Goal: Task Accomplishment & Management: Complete application form

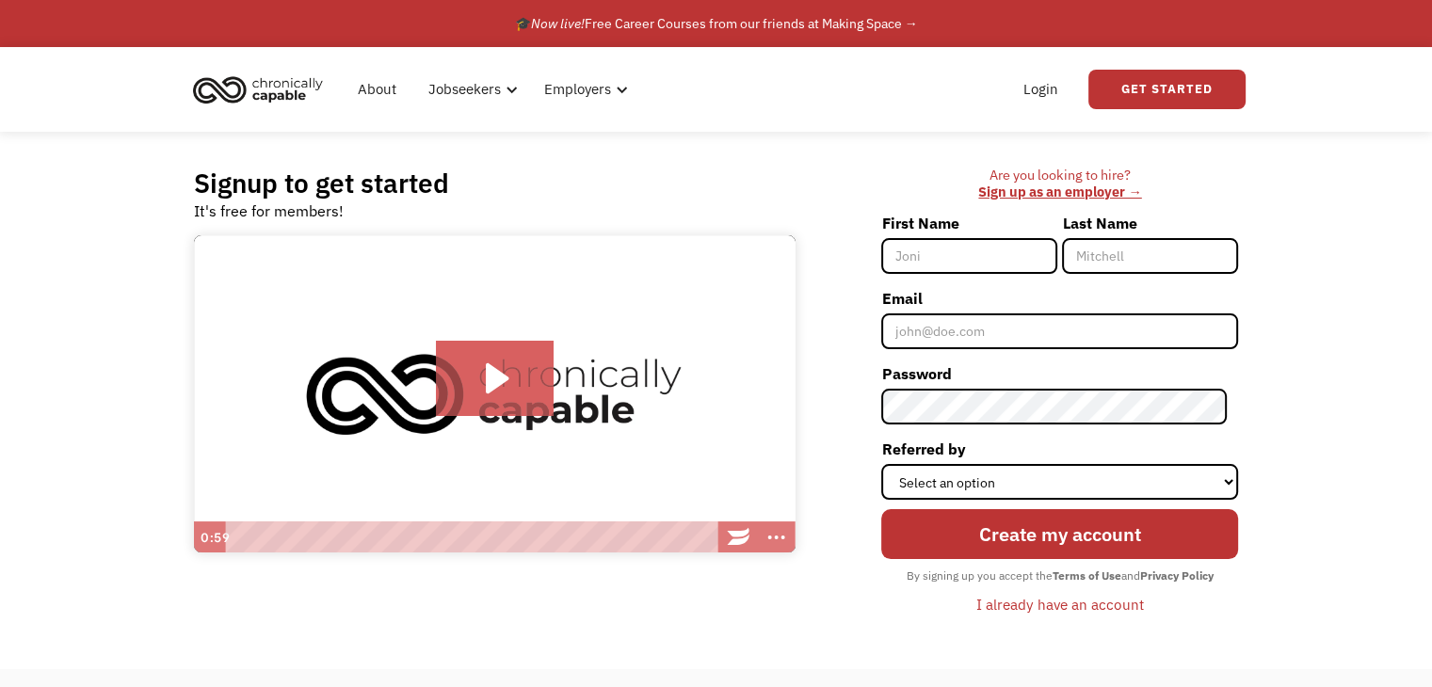
click at [982, 263] on input "First Name" at bounding box center [969, 256] width 176 height 36
type input "Christopher"
type input "Allen"
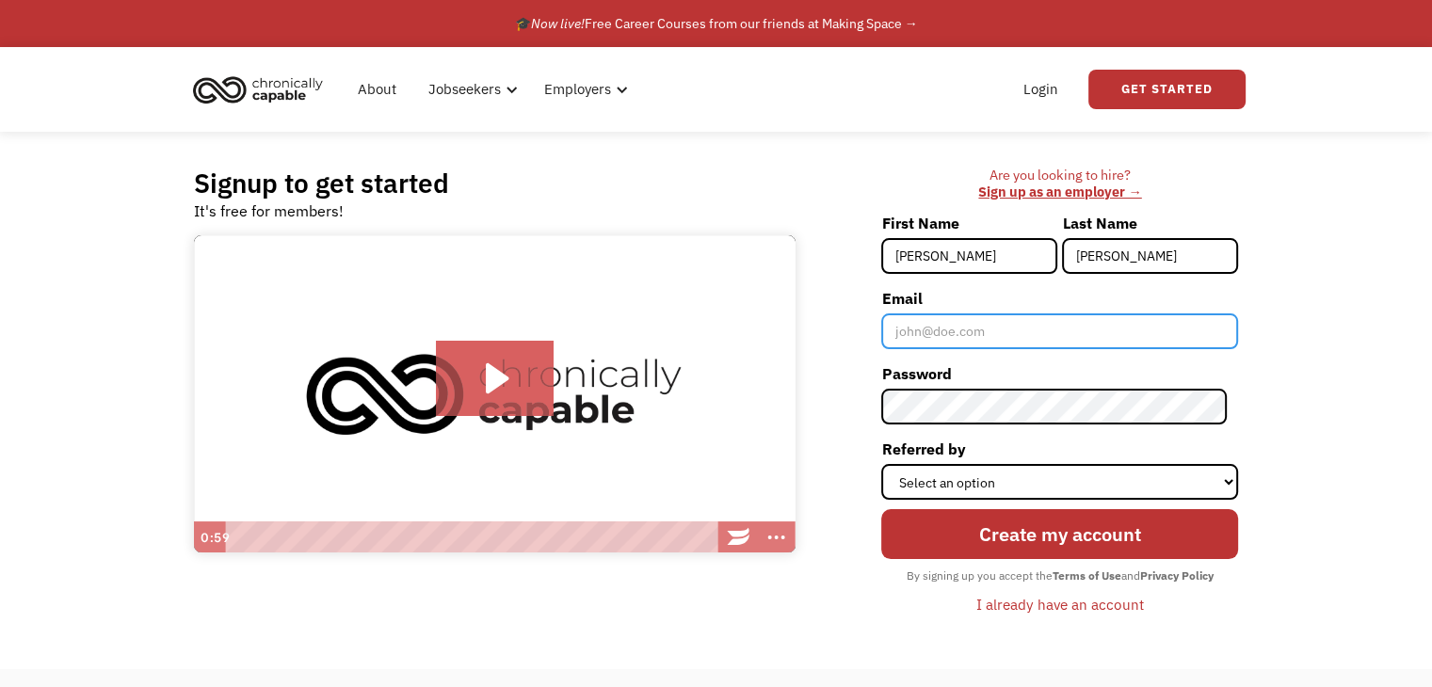
click at [1043, 332] on input "Email" at bounding box center [1059, 332] width 357 height 36
type input "[EMAIL_ADDRESS][DOMAIN_NAME]"
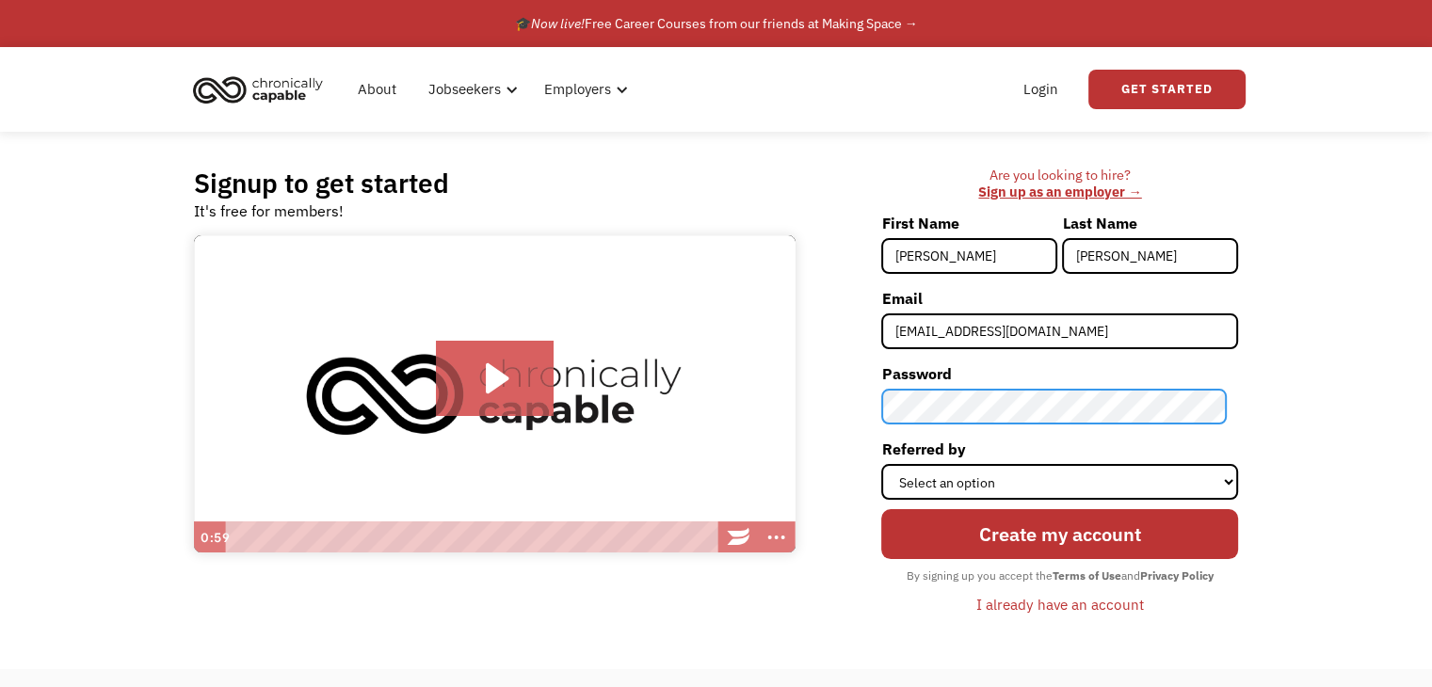
click at [648, 433] on div "Signup to get started It's free for members! Click for sound @keyframes VOLUME_…" at bounding box center [717, 401] width 1102 height 538
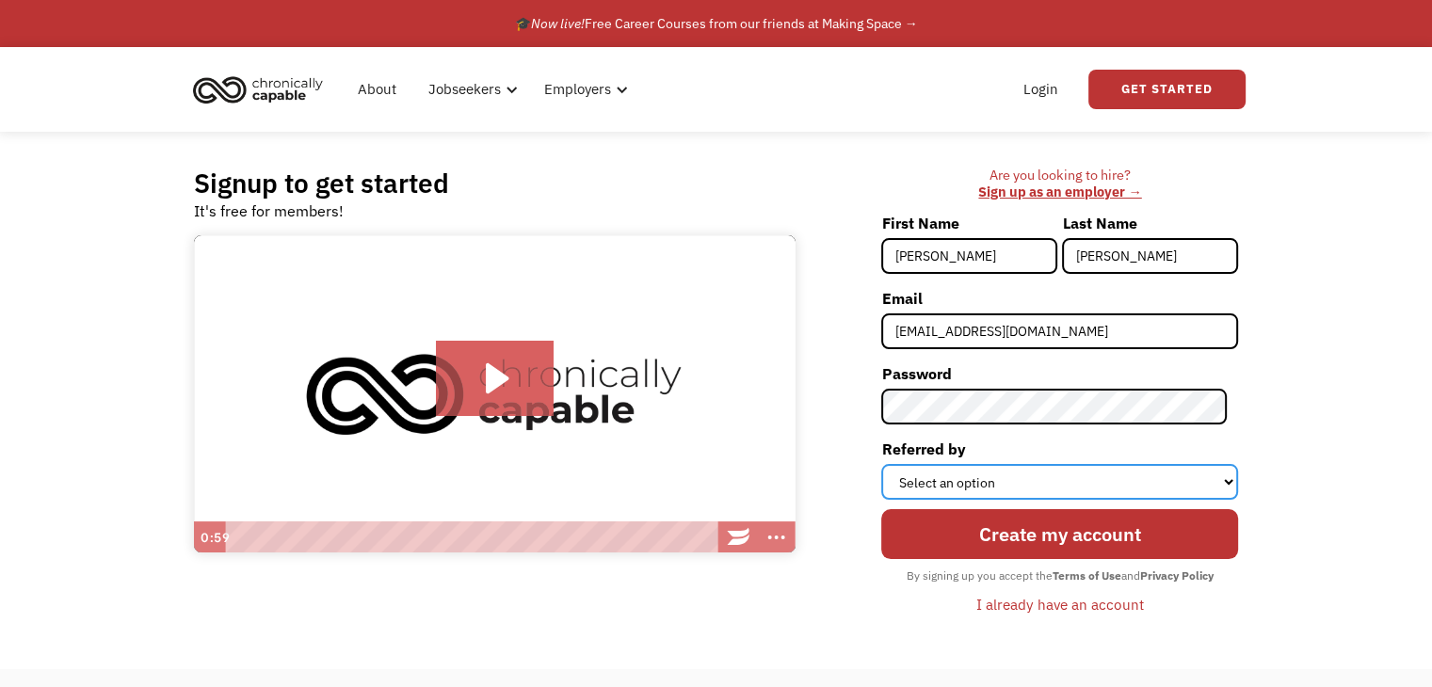
click at [1120, 473] on select "Select an option Instagram Facebook Twitter Search Engine News Article Word of …" at bounding box center [1059, 482] width 357 height 36
select select "Search Engine"
click at [893, 464] on select "Select an option Instagram Facebook Twitter Search Engine News Article Word of …" at bounding box center [1059, 482] width 357 height 36
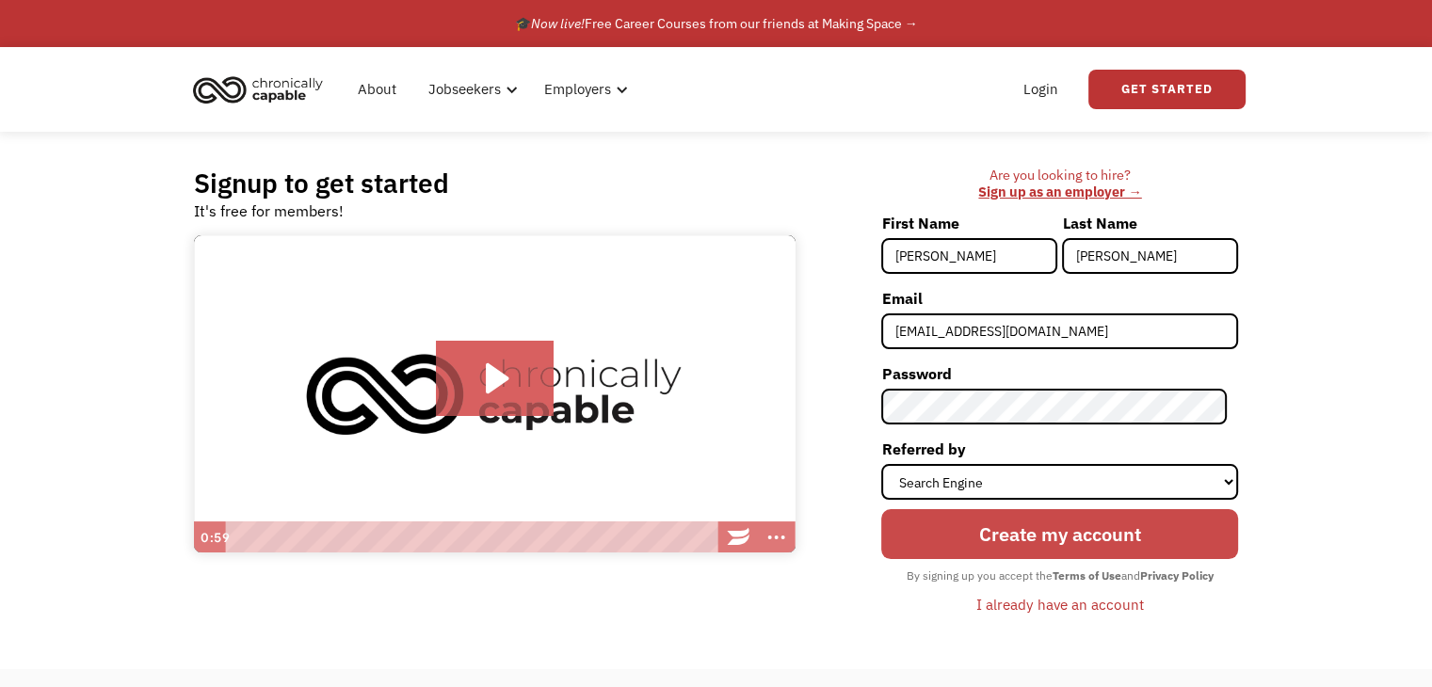
click at [1134, 543] on input "Create my account" at bounding box center [1059, 534] width 357 height 50
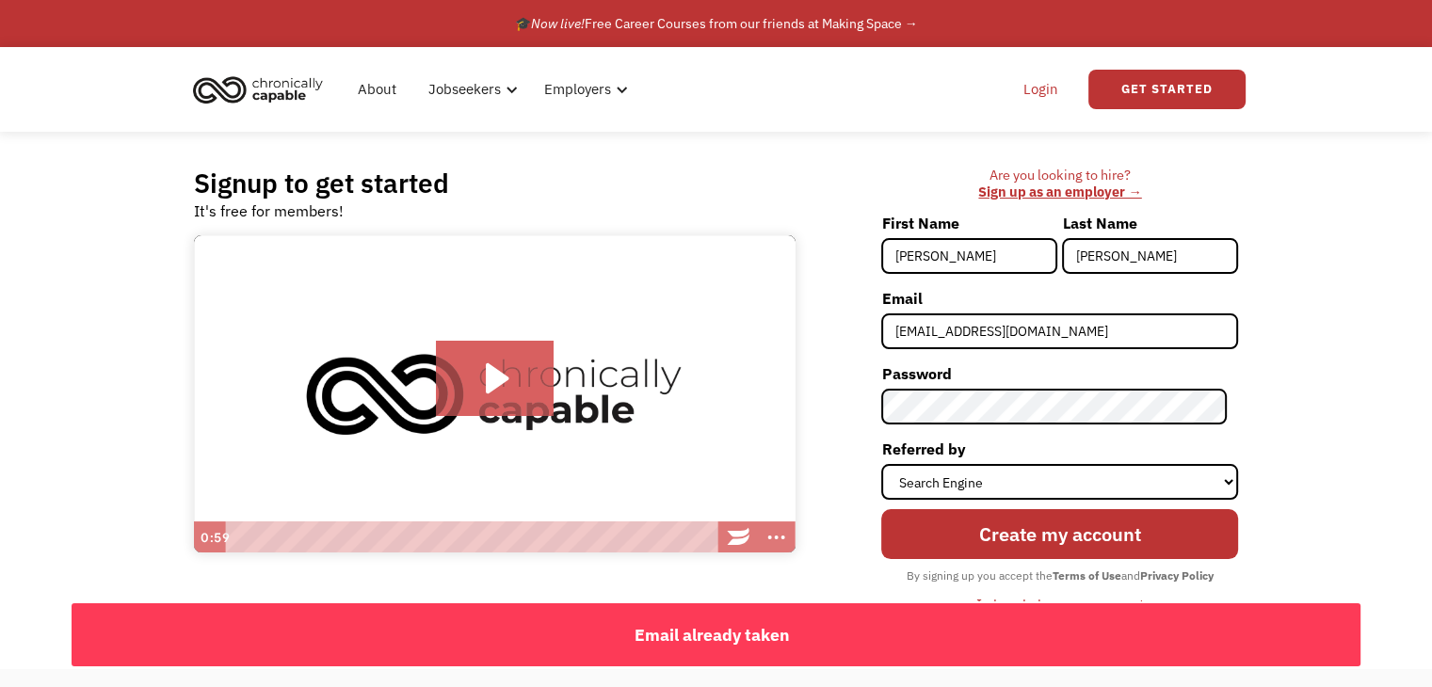
click at [1046, 91] on link "Login" at bounding box center [1040, 89] width 57 height 60
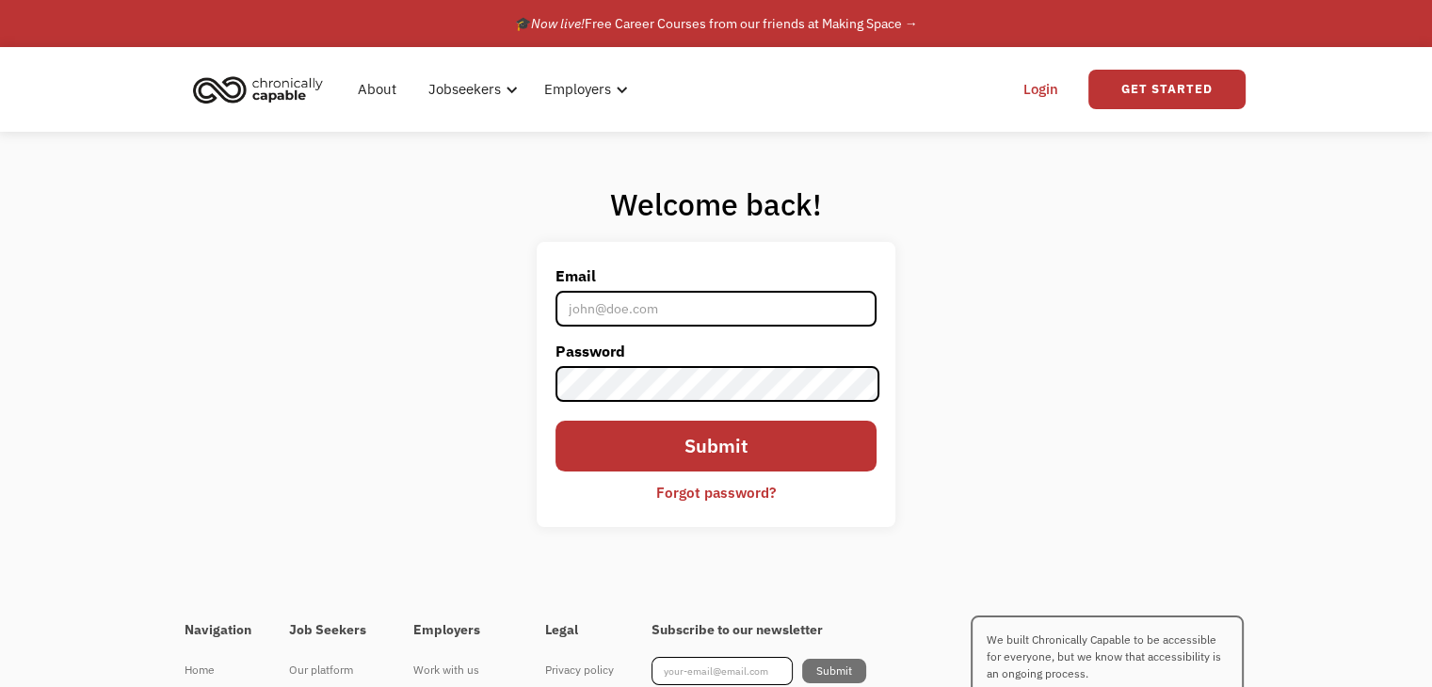
click at [694, 310] on input "Email" at bounding box center [716, 309] width 320 height 36
type input "[EMAIL_ADDRESS][DOMAIN_NAME]"
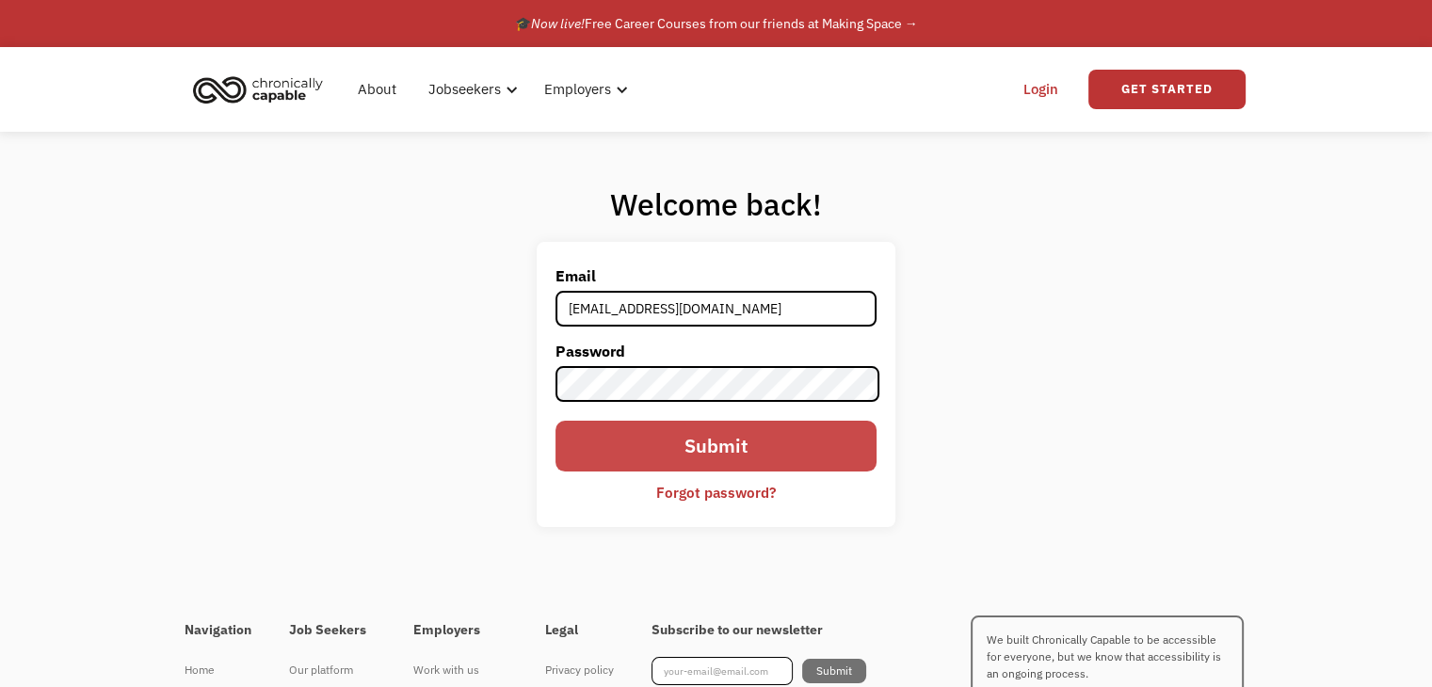
click at [808, 460] on input "Submit" at bounding box center [716, 446] width 320 height 50
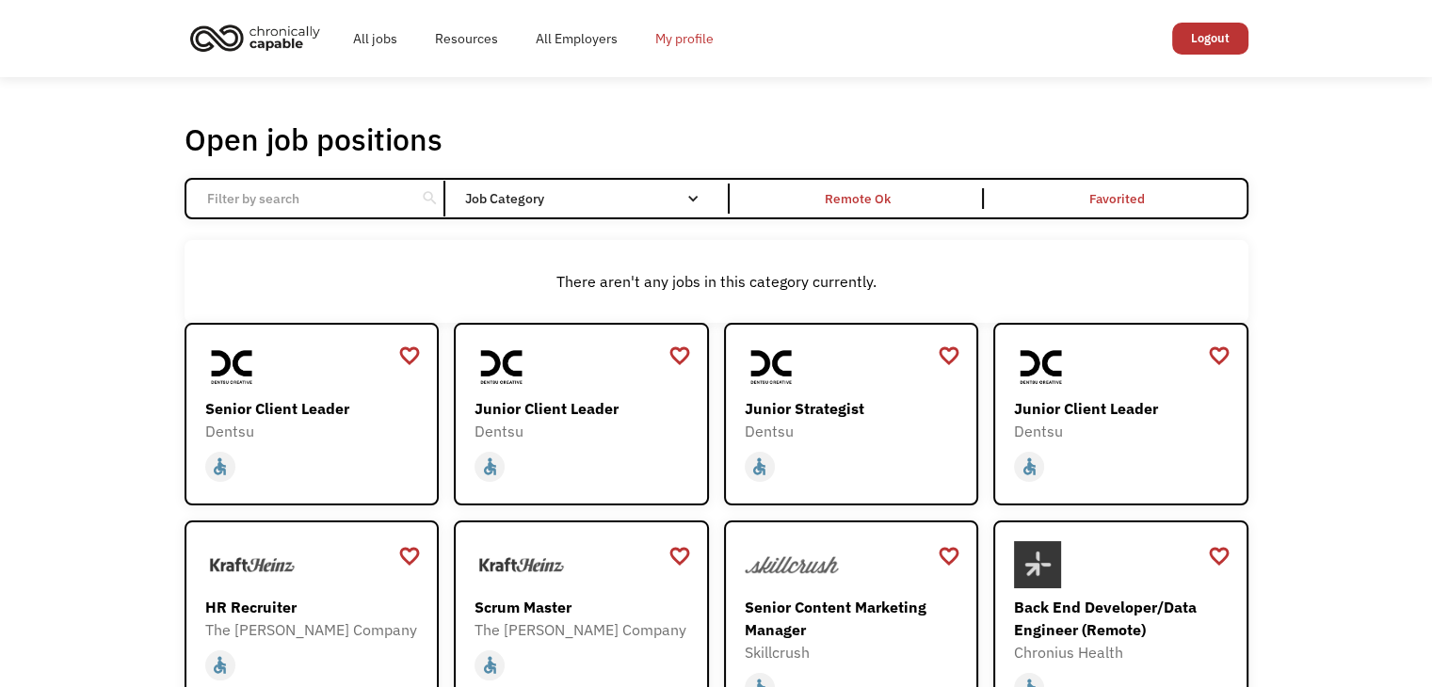
click at [670, 31] on link "My profile" at bounding box center [685, 38] width 96 height 60
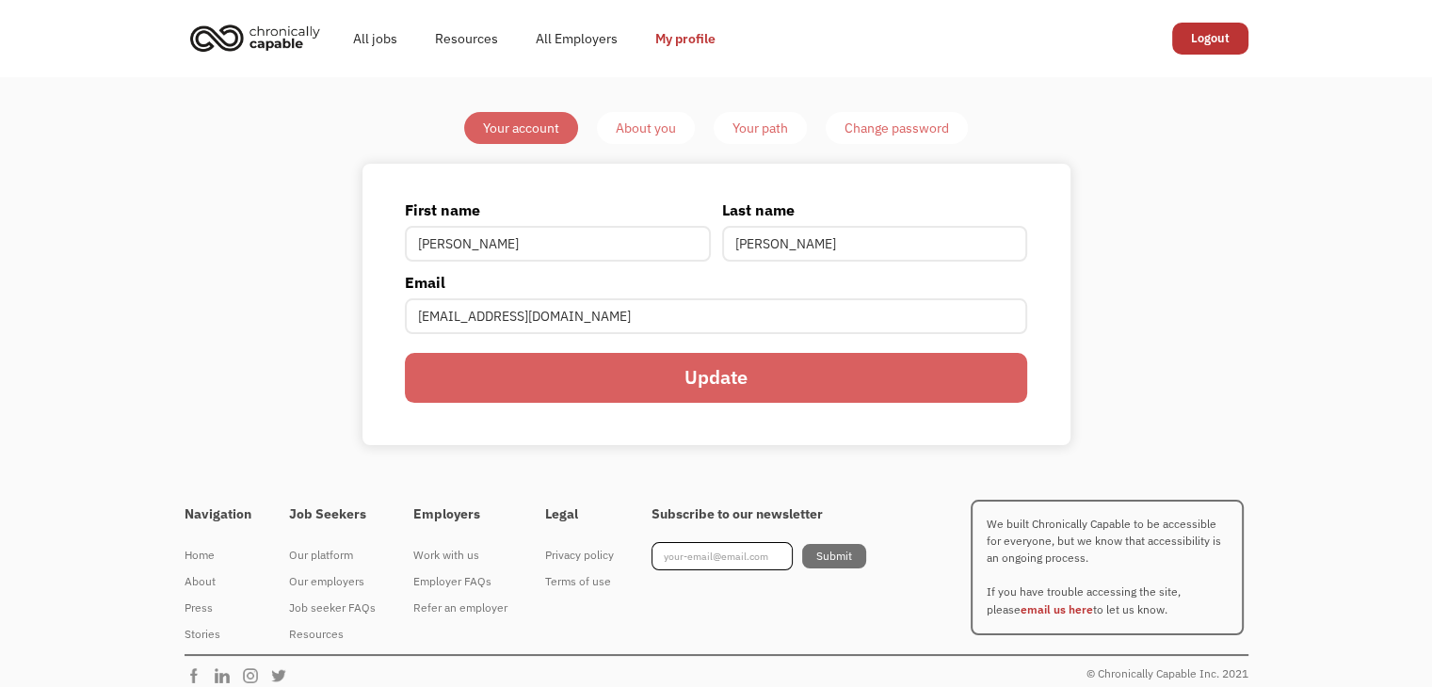
click at [662, 129] on div "About you" at bounding box center [646, 128] width 60 height 23
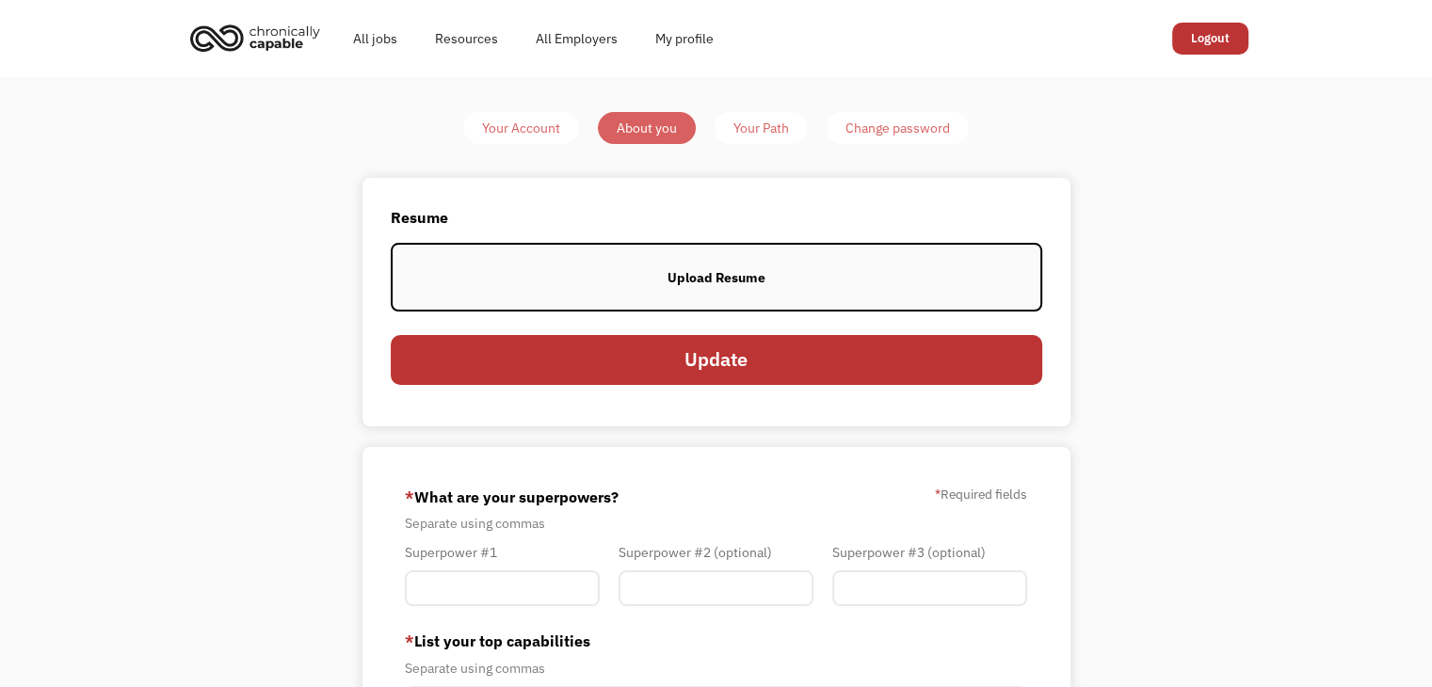
click at [715, 273] on div "Upload Resume" at bounding box center [717, 277] width 98 height 23
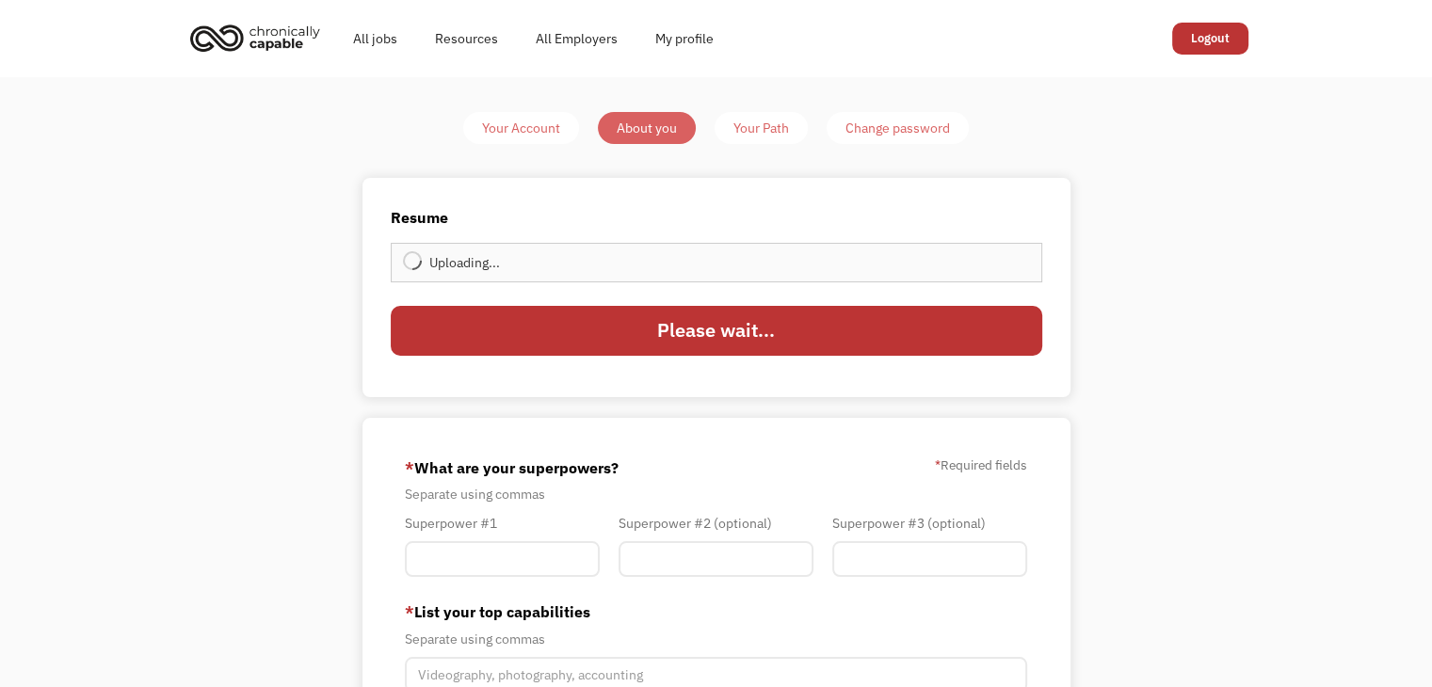
type input "Update"
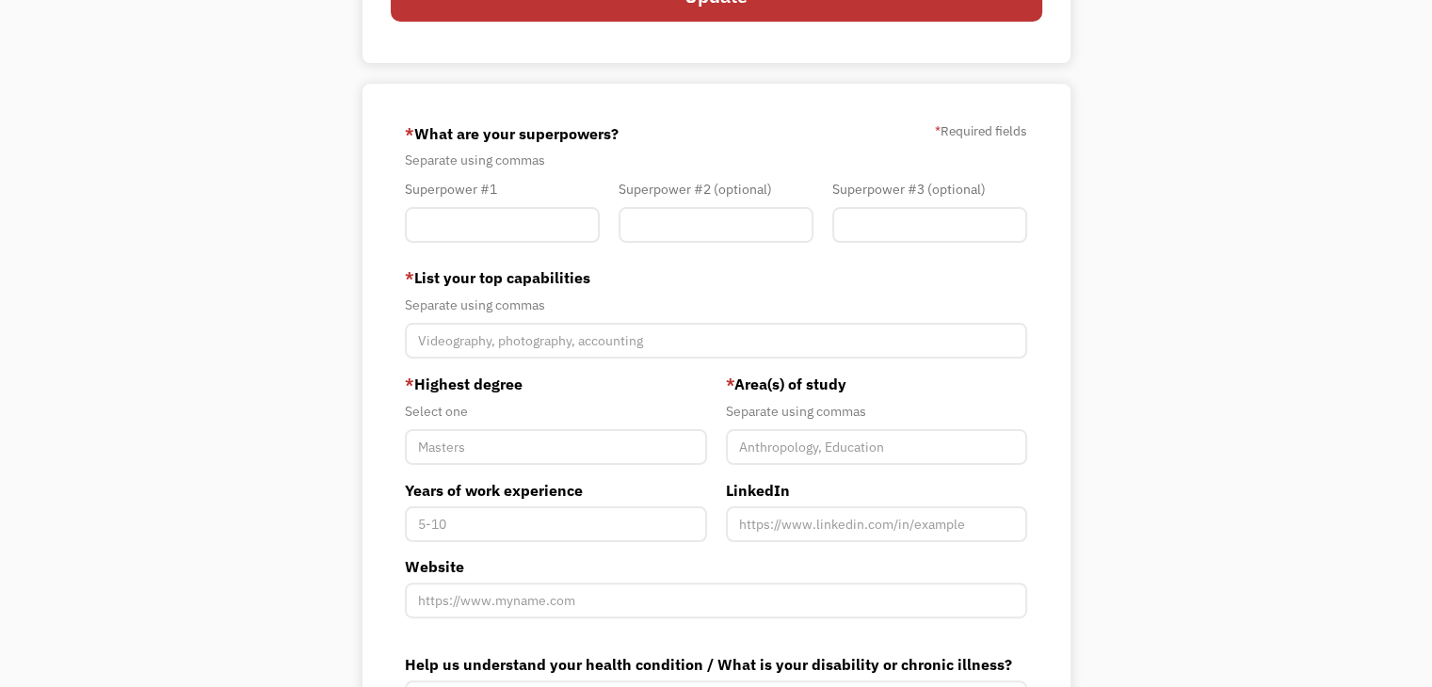
scroll to position [188, 0]
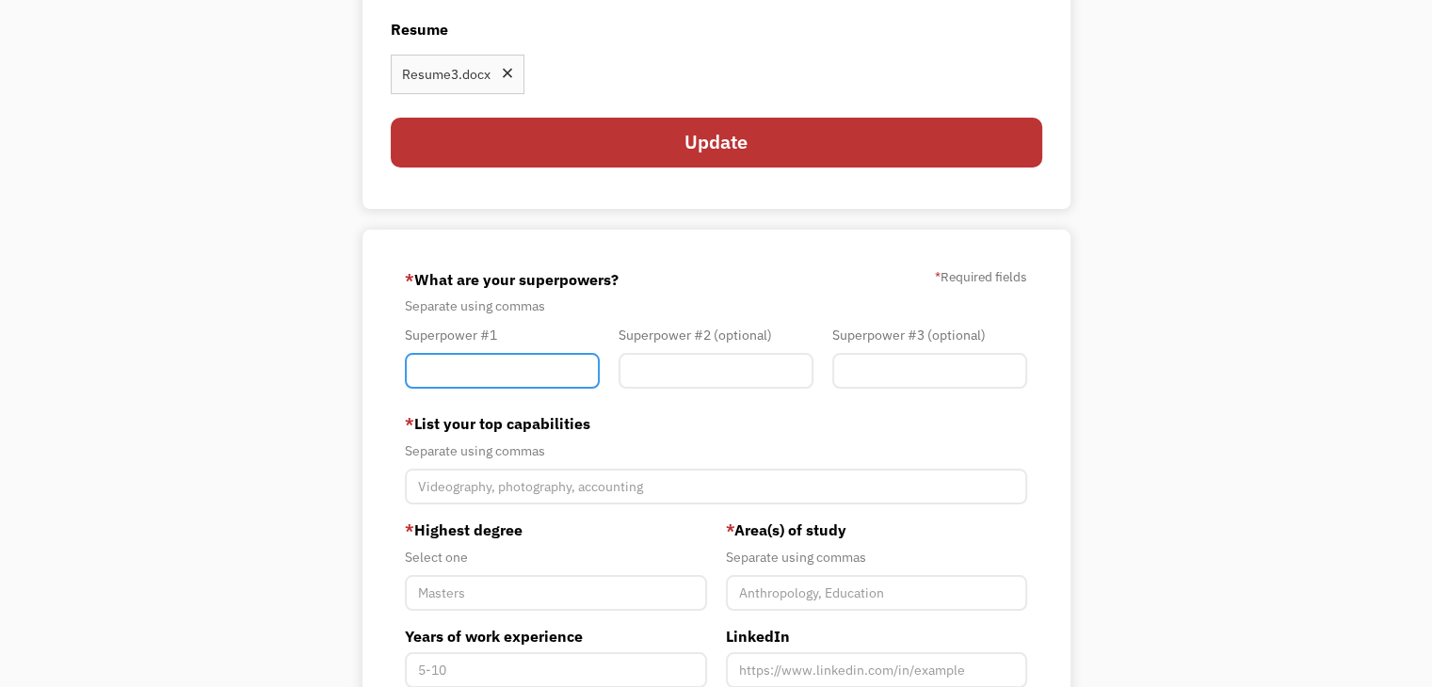
click at [505, 379] on input "Member-You-Update" at bounding box center [502, 371] width 195 height 36
type input "Management"
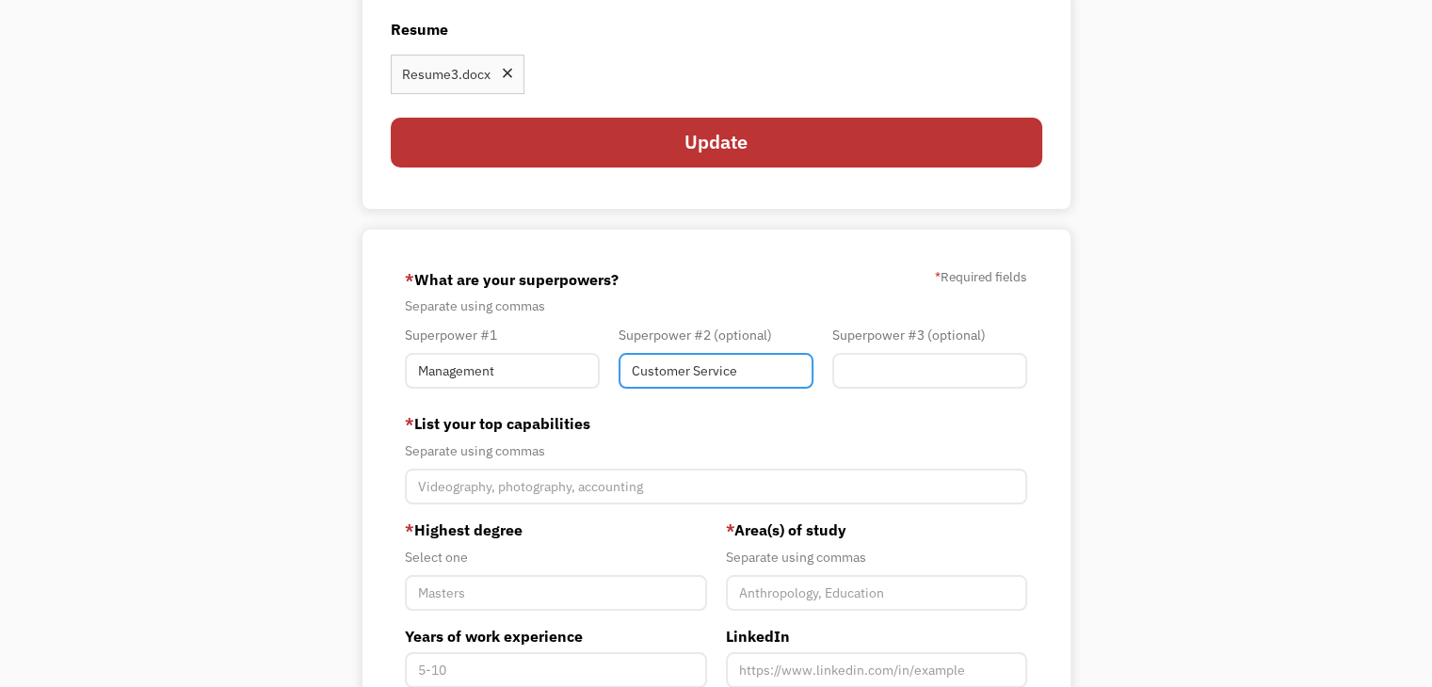
type input "Customer Service"
type input "Sales"
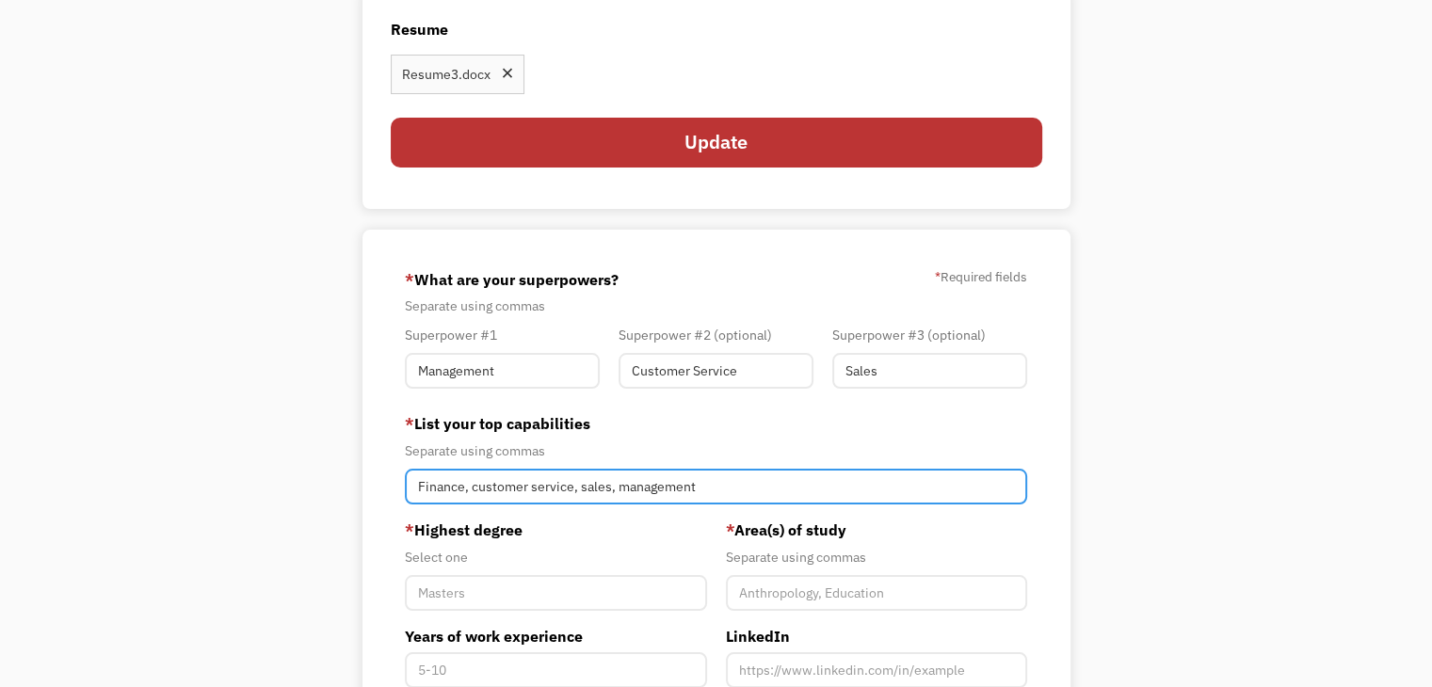
type input "Finance, customer service, sales, management"
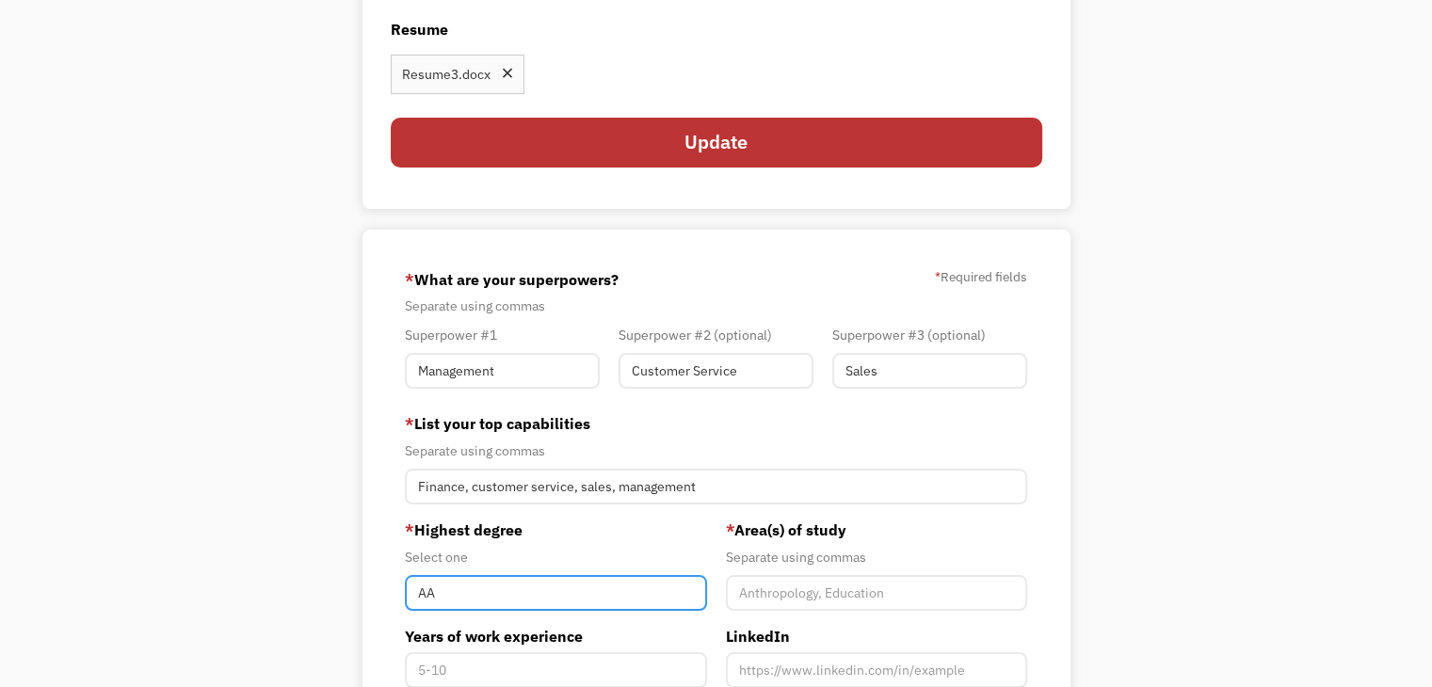
type input "AA"
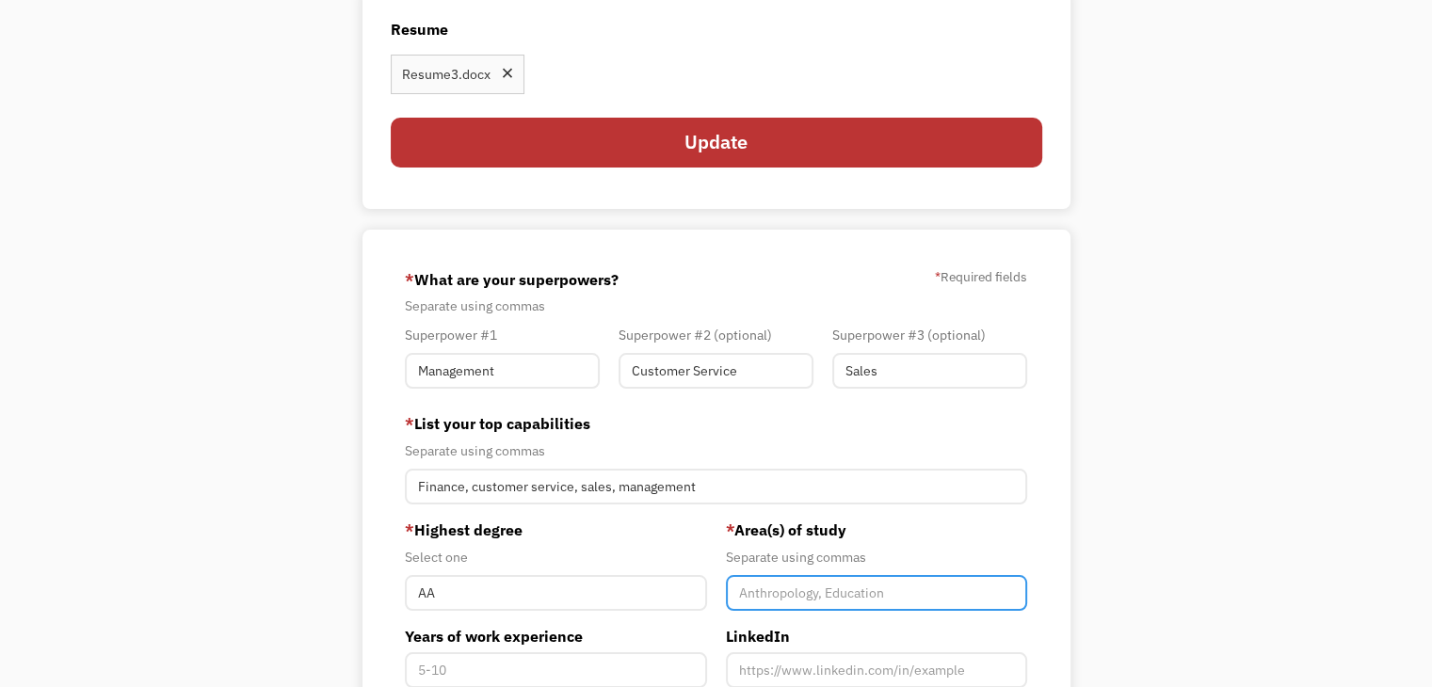
click at [852, 581] on input "Member-You-Update" at bounding box center [876, 593] width 301 height 36
type input "Psychology, History"
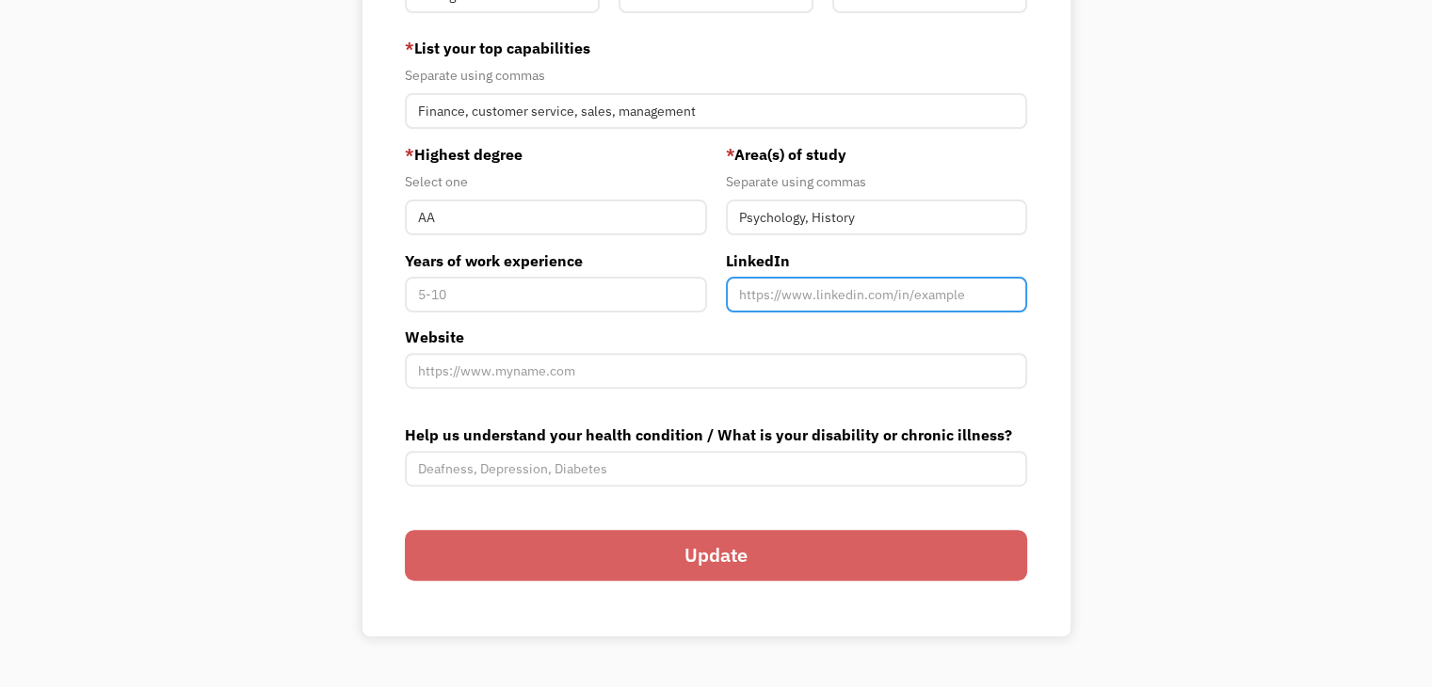
scroll to position [565, 0]
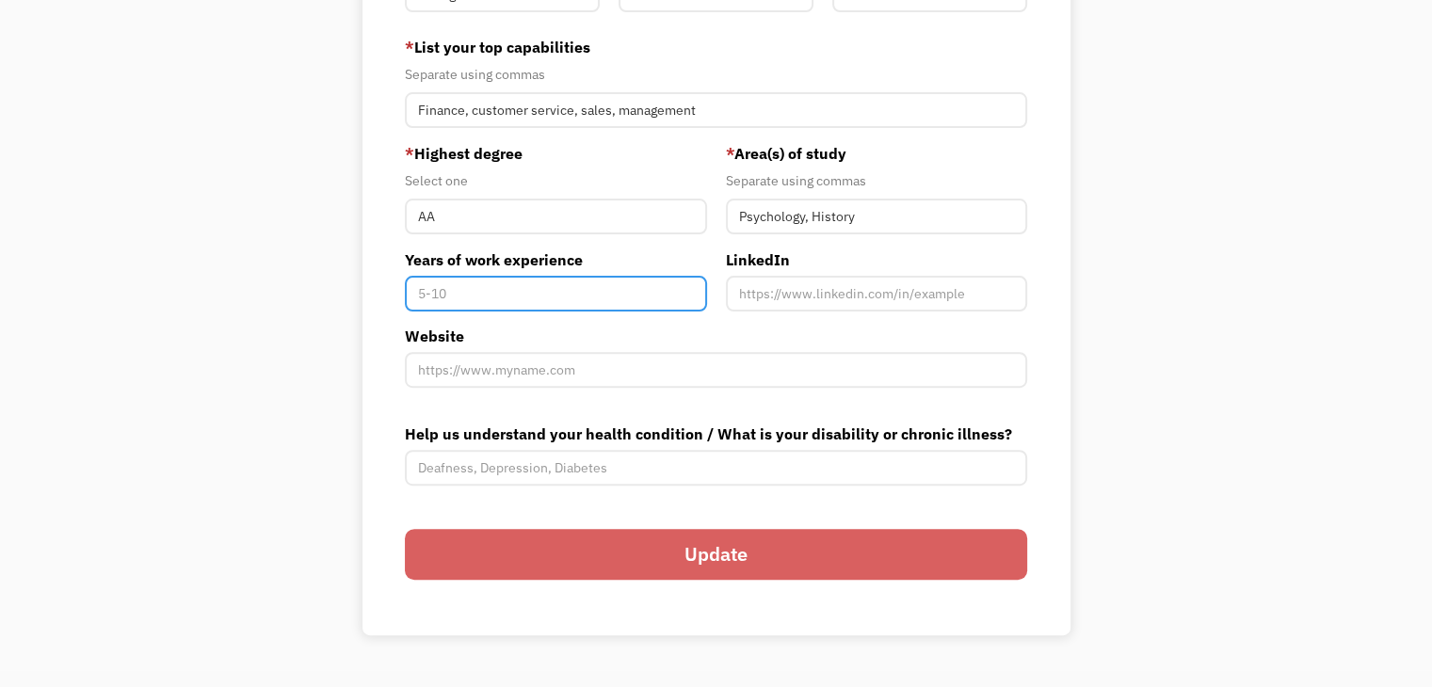
click at [565, 287] on input "Years of work experience" at bounding box center [555, 294] width 301 height 36
type input "30+"
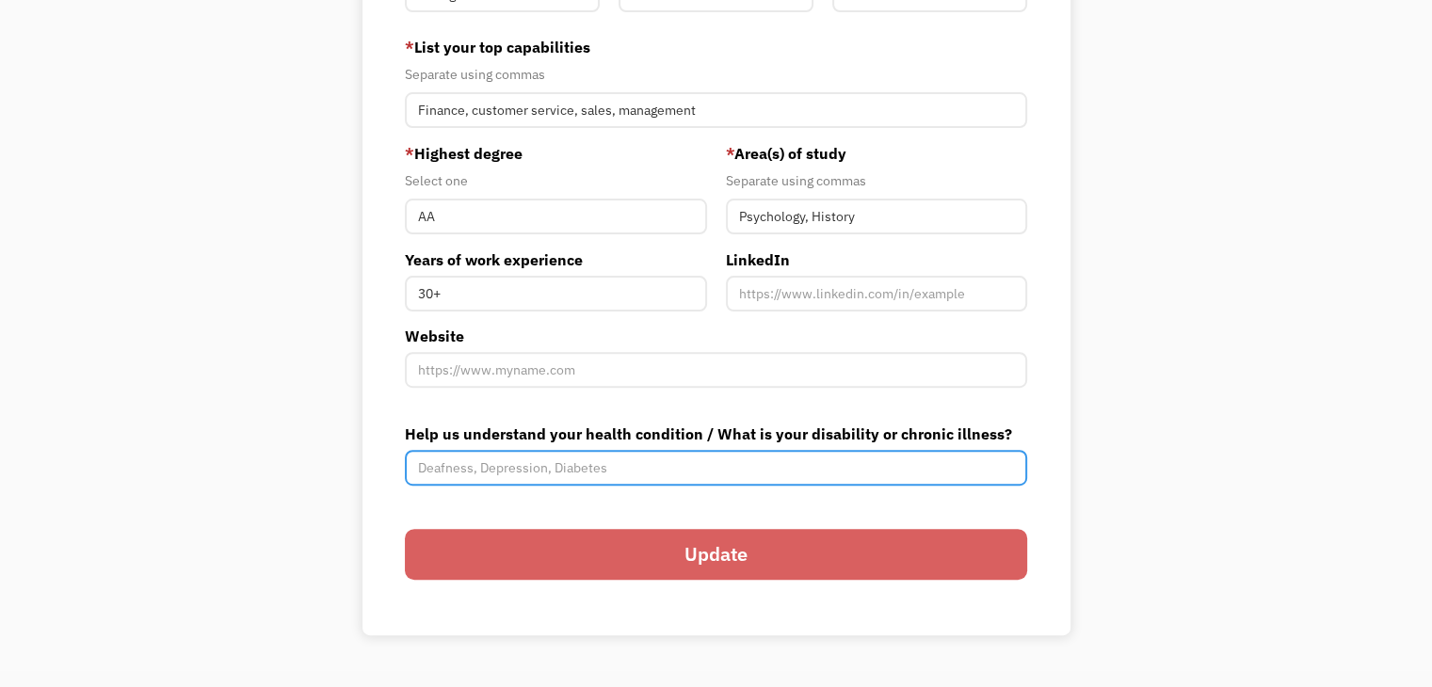
click at [608, 473] on input "Help us understand your health condition / What is your disability or chronic i…" at bounding box center [716, 468] width 622 height 36
type input "c"
type input "Chronic aFib, Arthritis, Diabetes"
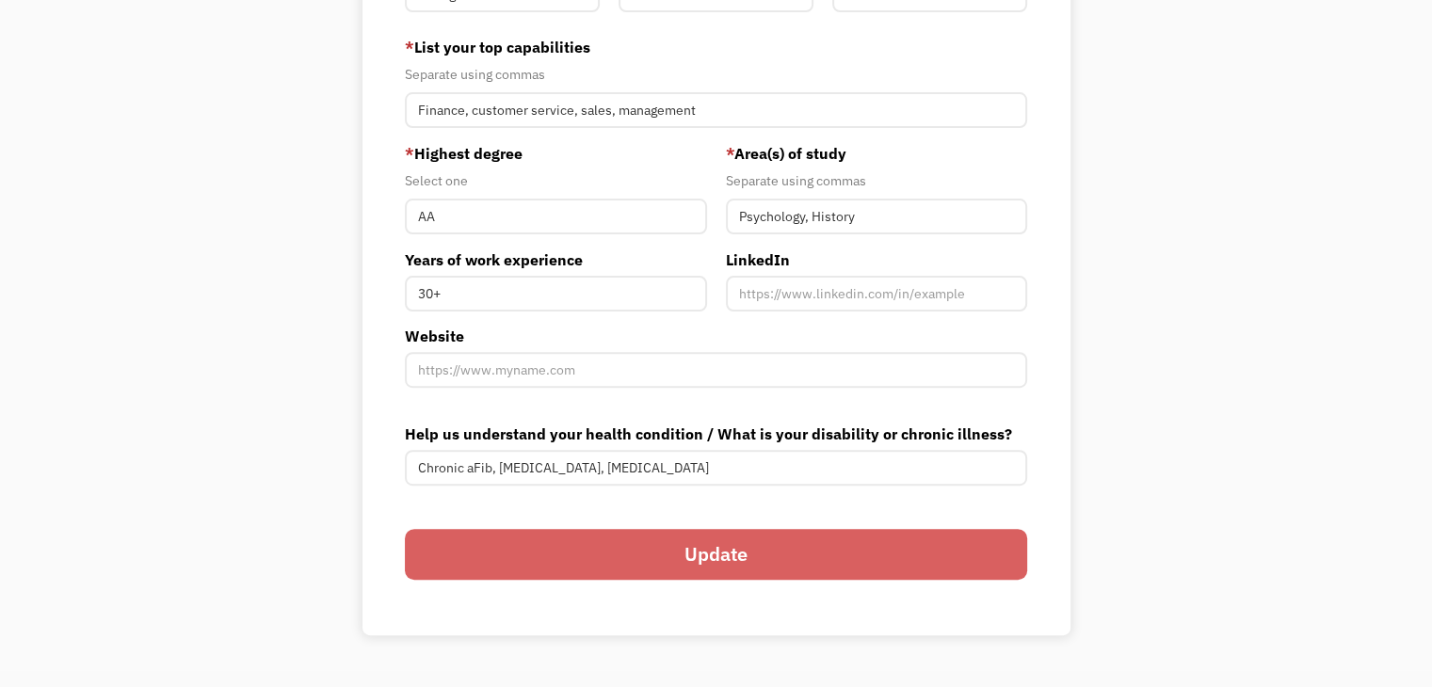
click at [687, 551] on input "Update" at bounding box center [716, 554] width 622 height 50
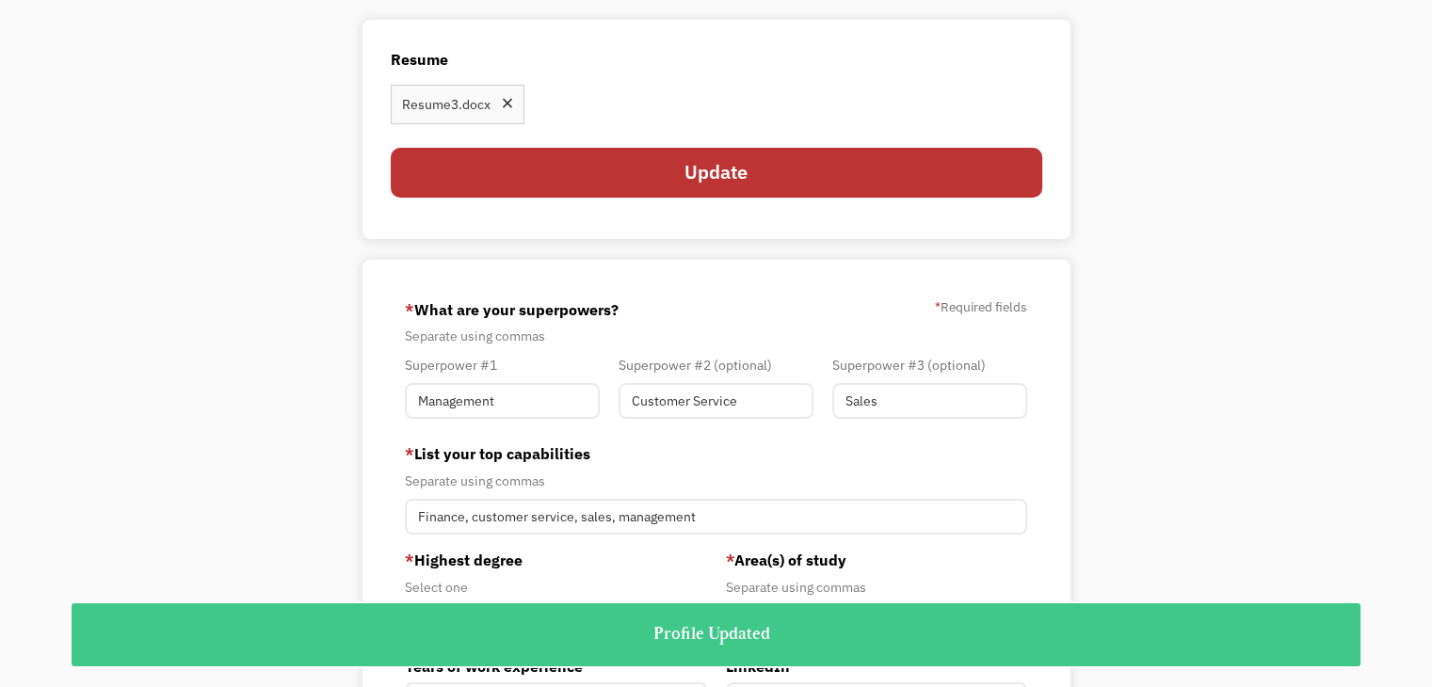
scroll to position [0, 0]
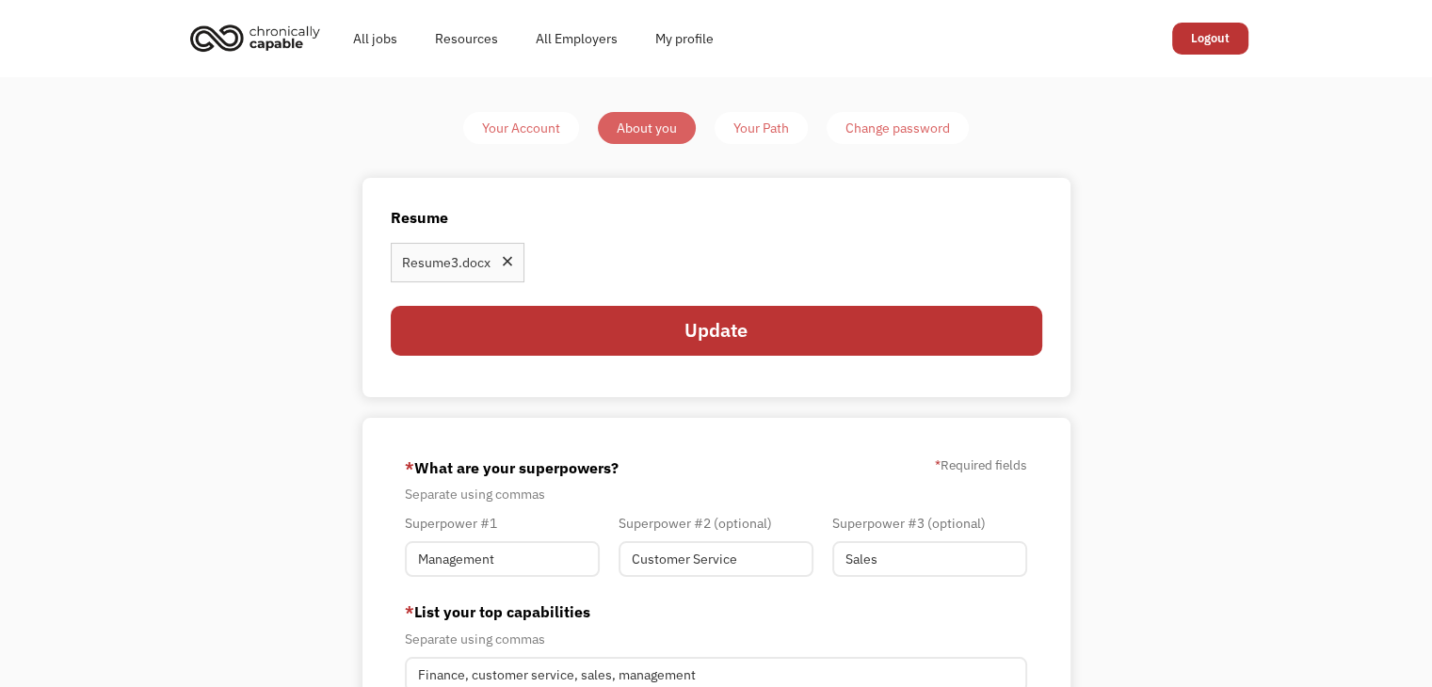
click at [748, 129] on div "Your Path" at bounding box center [761, 128] width 56 height 23
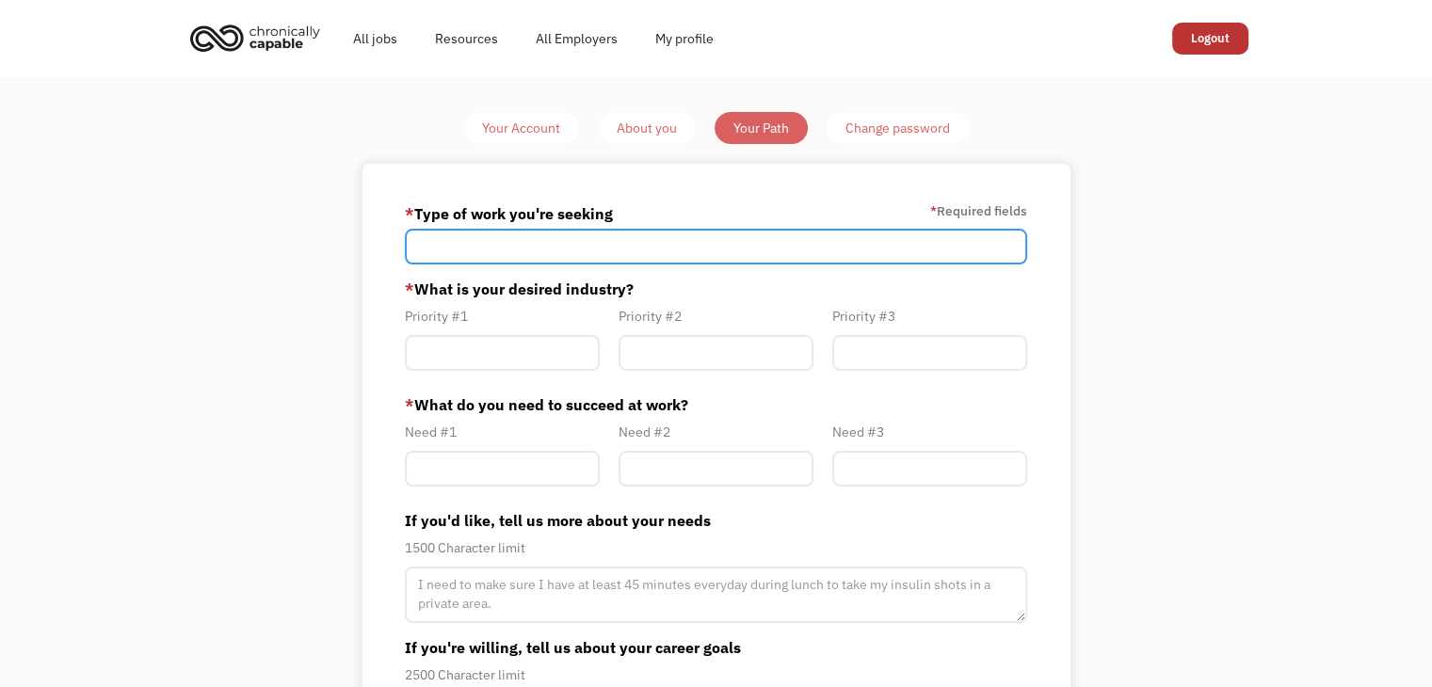
click at [656, 251] on input "Member-Path-Update" at bounding box center [716, 247] width 622 height 36
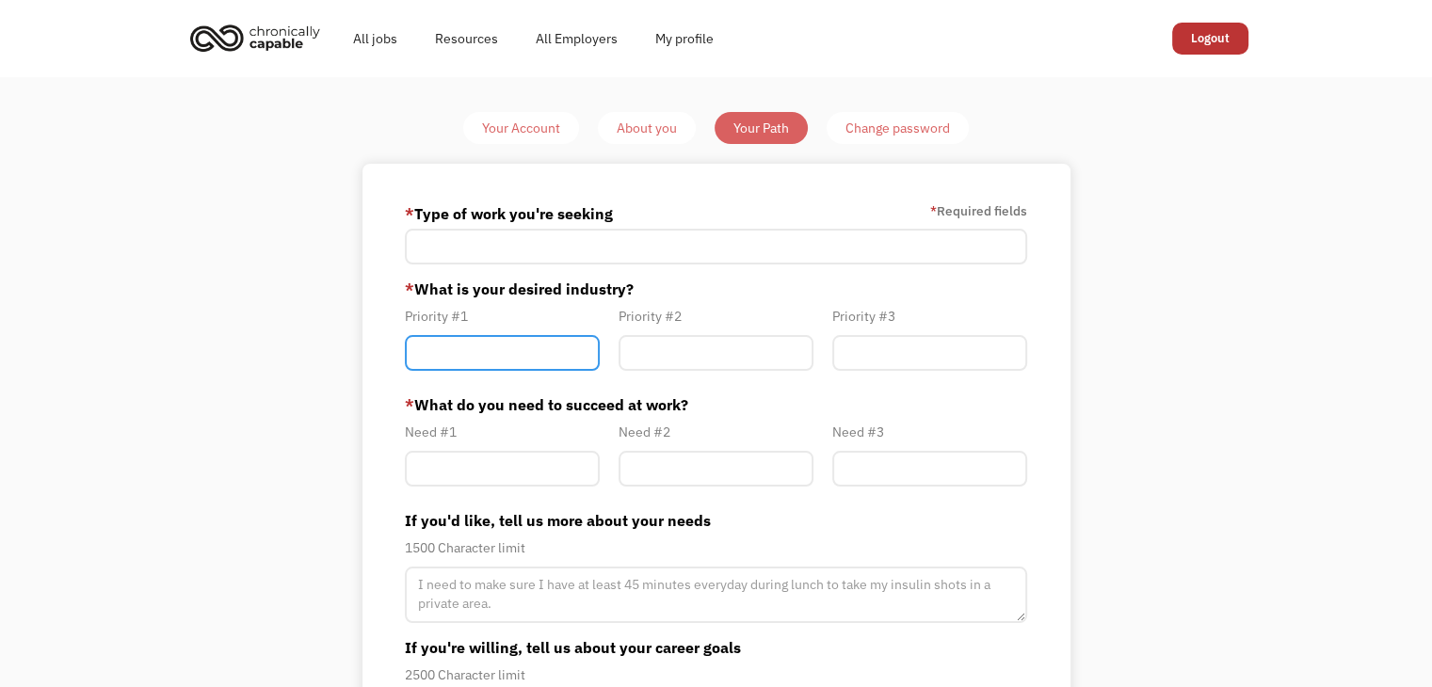
click at [585, 354] on input "Member-Path-Update" at bounding box center [502, 353] width 195 height 36
click at [368, 37] on link "All jobs" at bounding box center [375, 38] width 82 height 60
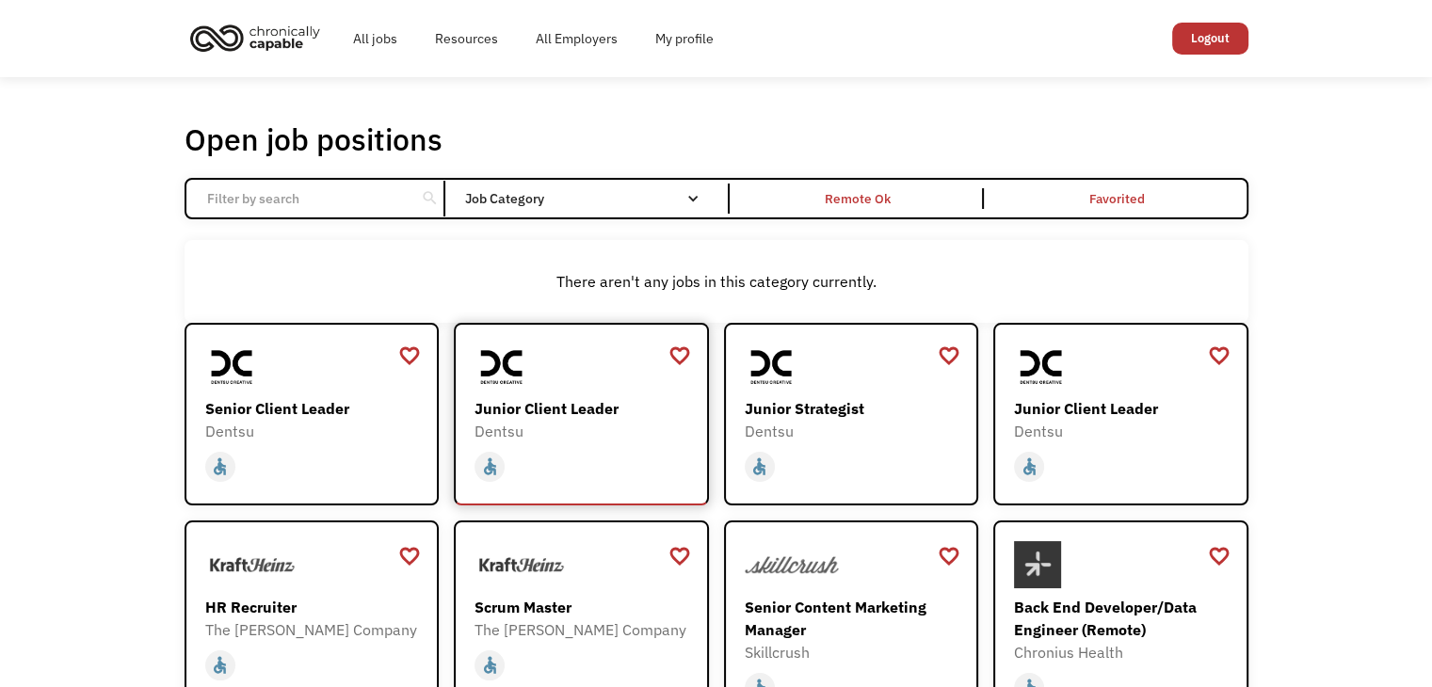
click at [595, 415] on div "Junior Client Leader" at bounding box center [584, 408] width 218 height 23
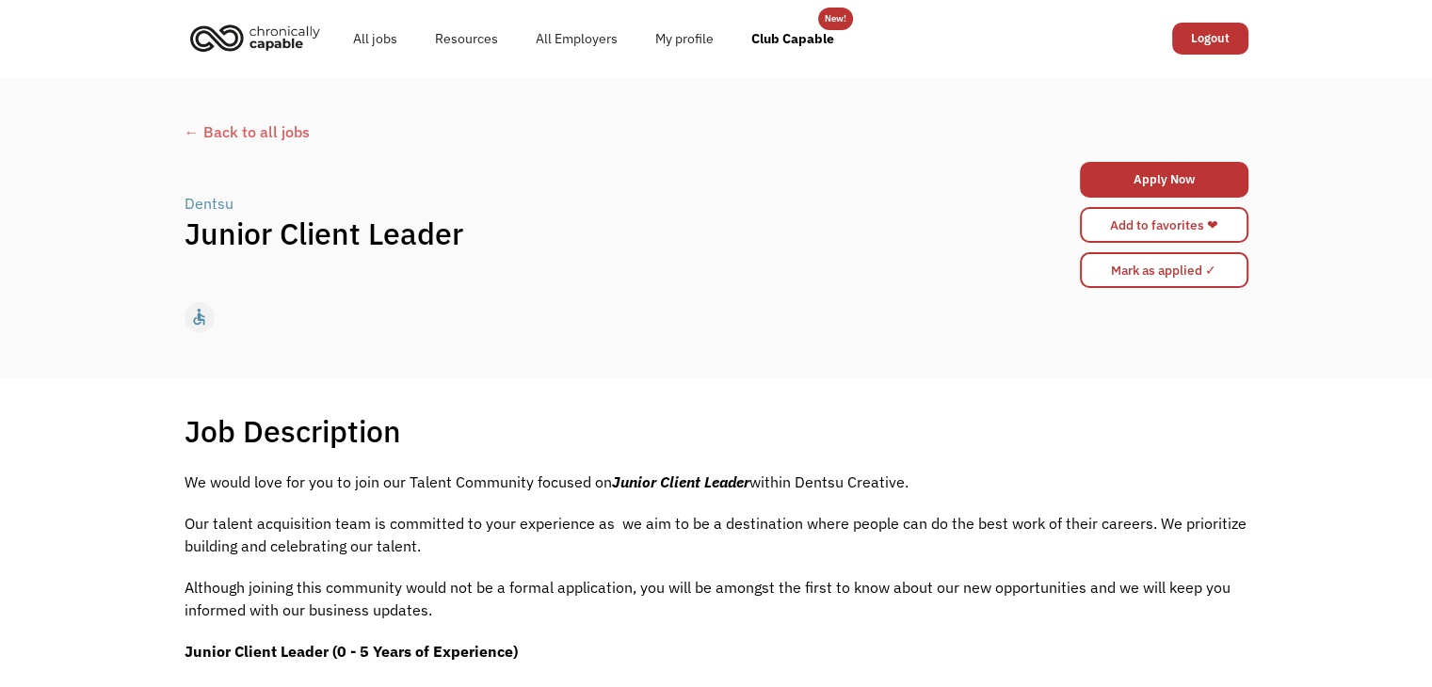
click at [231, 133] on div "← Back to all jobs" at bounding box center [717, 132] width 1064 height 23
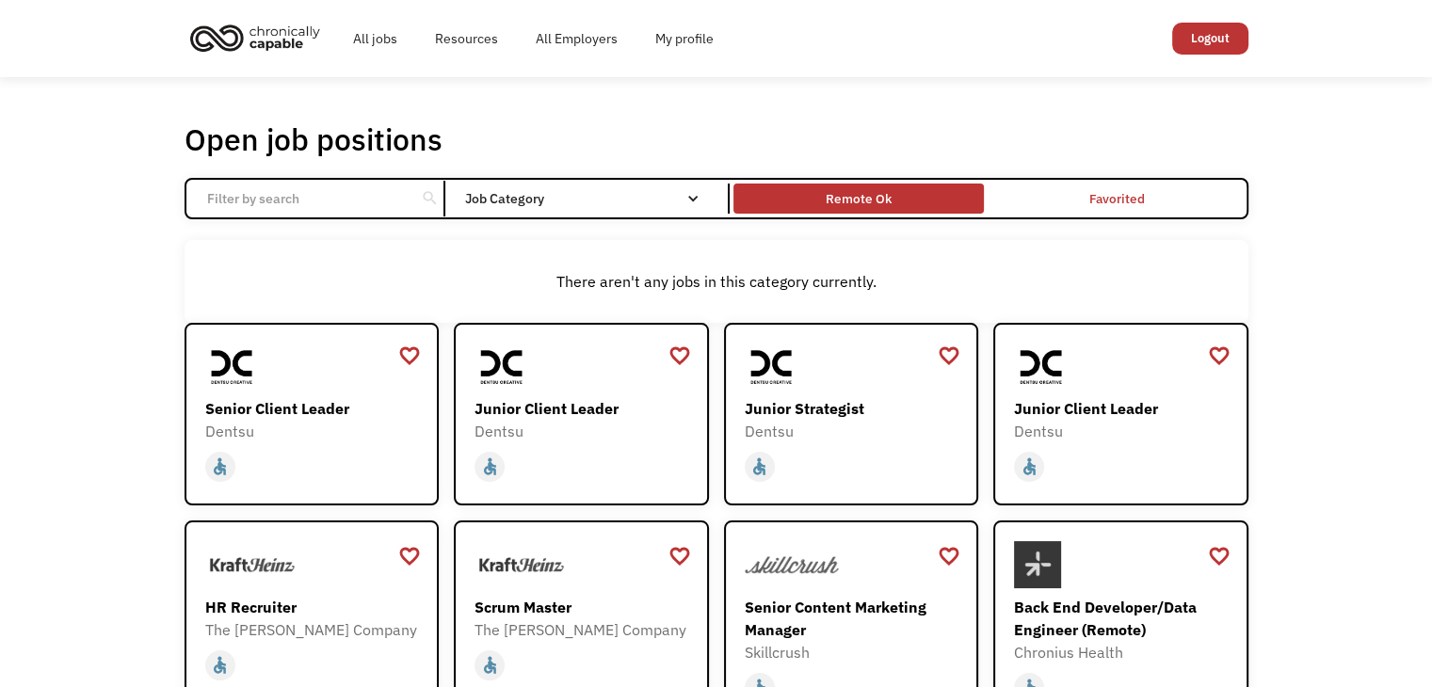
click at [866, 208] on div "Remote Ok" at bounding box center [859, 198] width 66 height 23
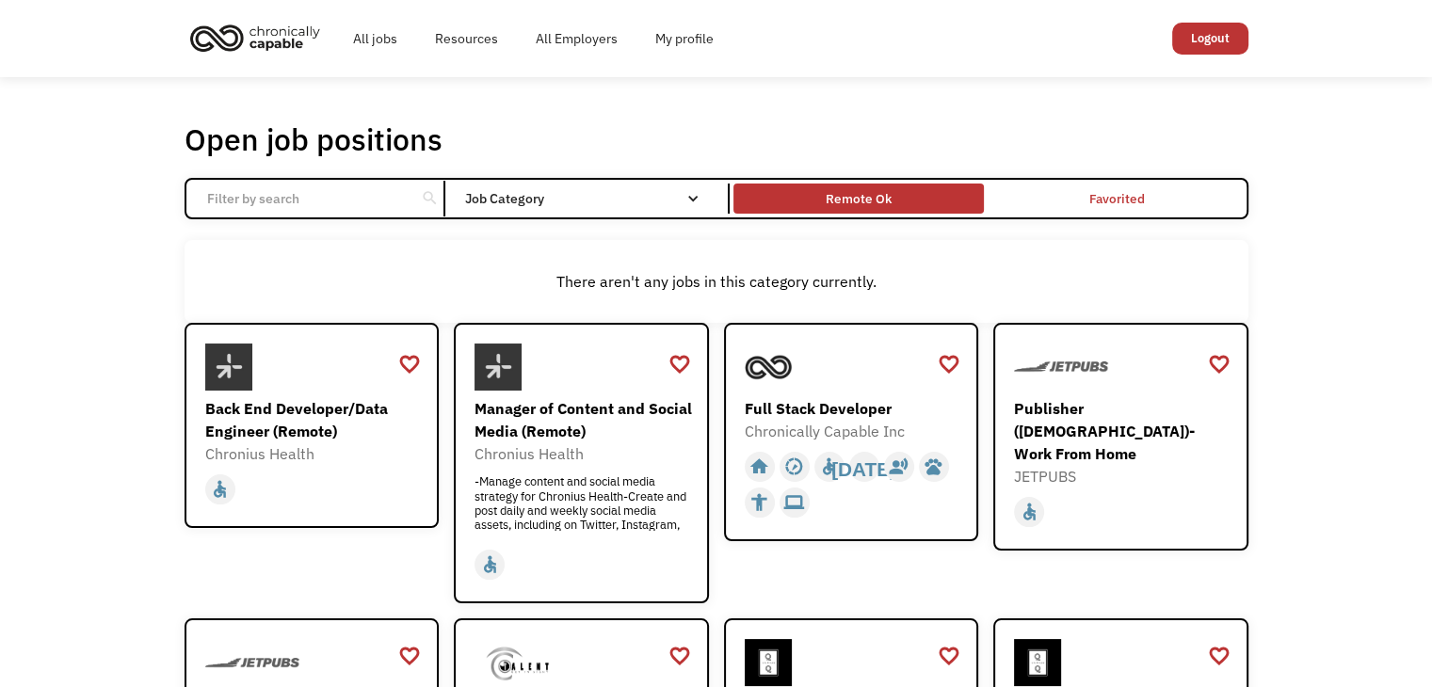
click at [787, 193] on div "Remote Ok" at bounding box center [858, 198] width 250 height 21
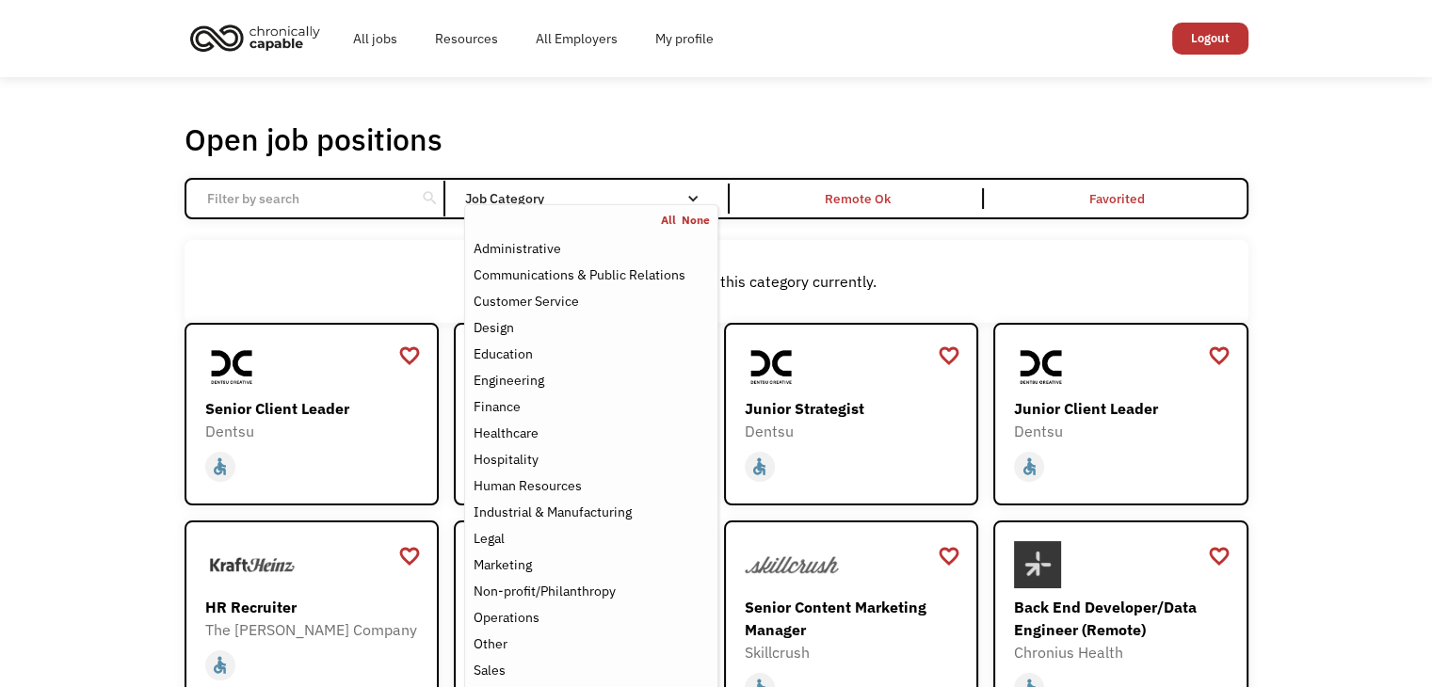
click at [669, 189] on div "Job Category" at bounding box center [590, 199] width 253 height 30
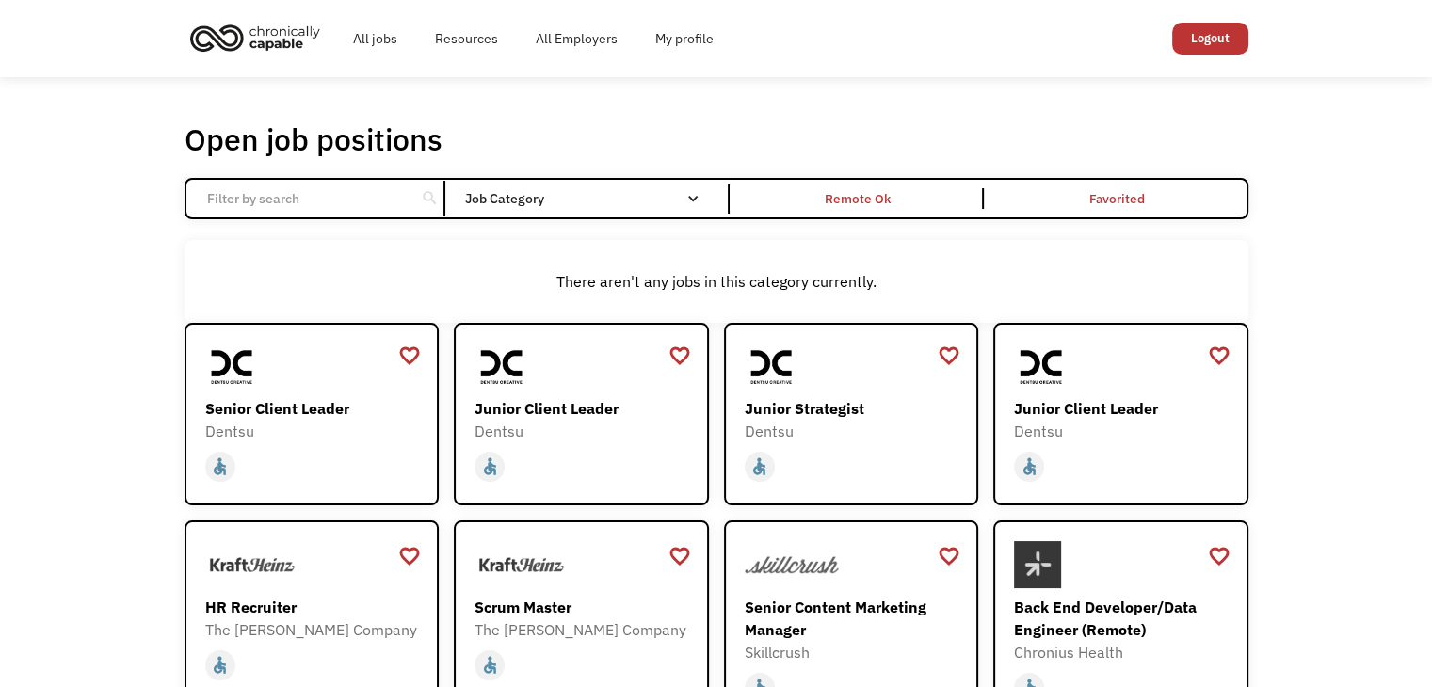
drag, startPoint x: 719, startPoint y: 190, endPoint x: 710, endPoint y: 192, distance: 9.6
click at [716, 190] on div "Filter by category Administration Communications & Public Relations Customer Se…" at bounding box center [592, 199] width 274 height 30
click at [667, 95] on div "Open job positions You have X liked items Search search Filter by category Admi…" at bounding box center [716, 612] width 1432 height 1070
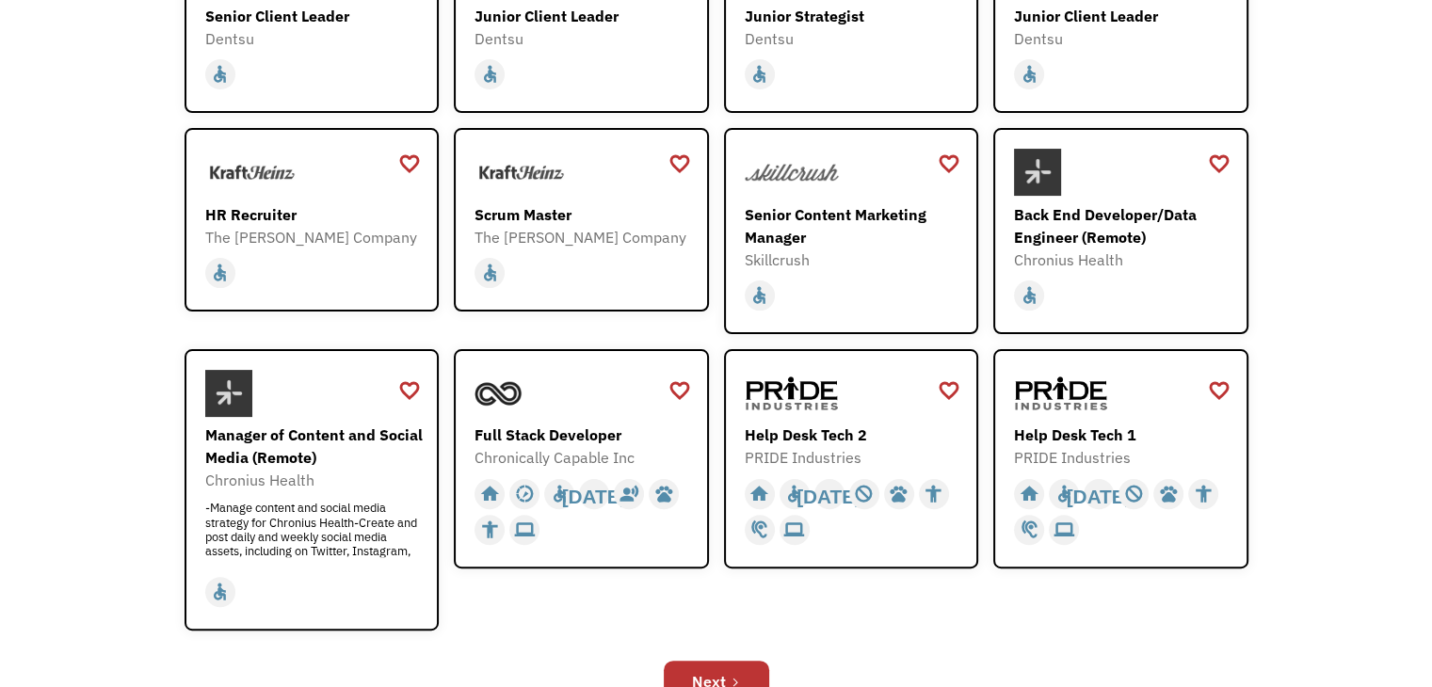
scroll to position [282, 0]
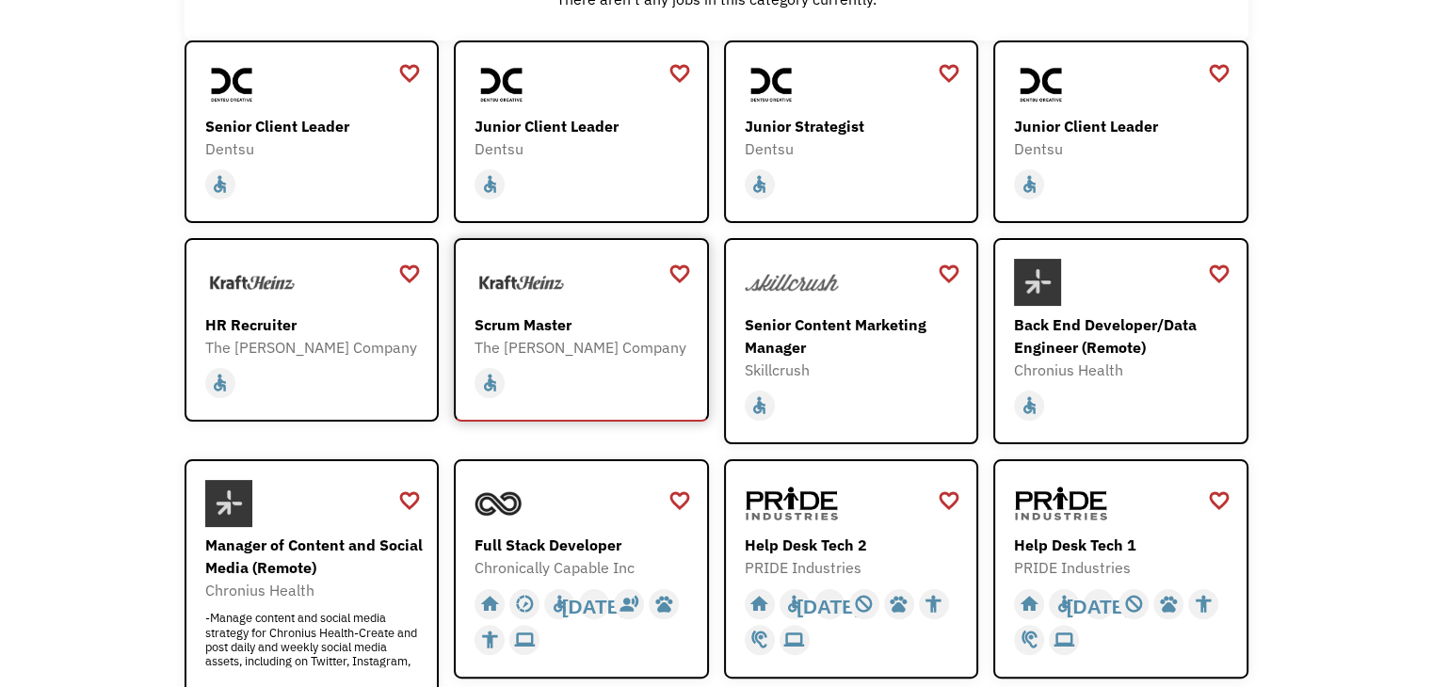
click at [629, 339] on div "The [PERSON_NAME] Company" at bounding box center [584, 347] width 218 height 23
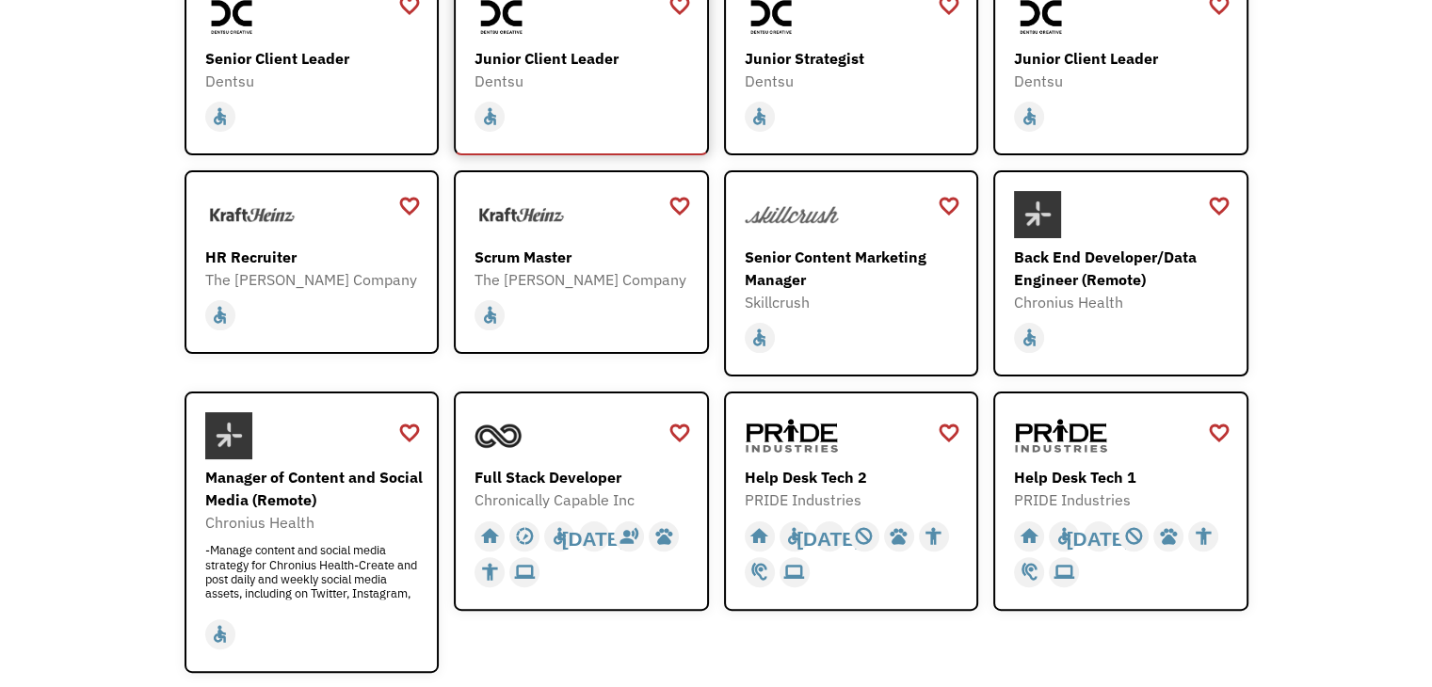
scroll to position [377, 0]
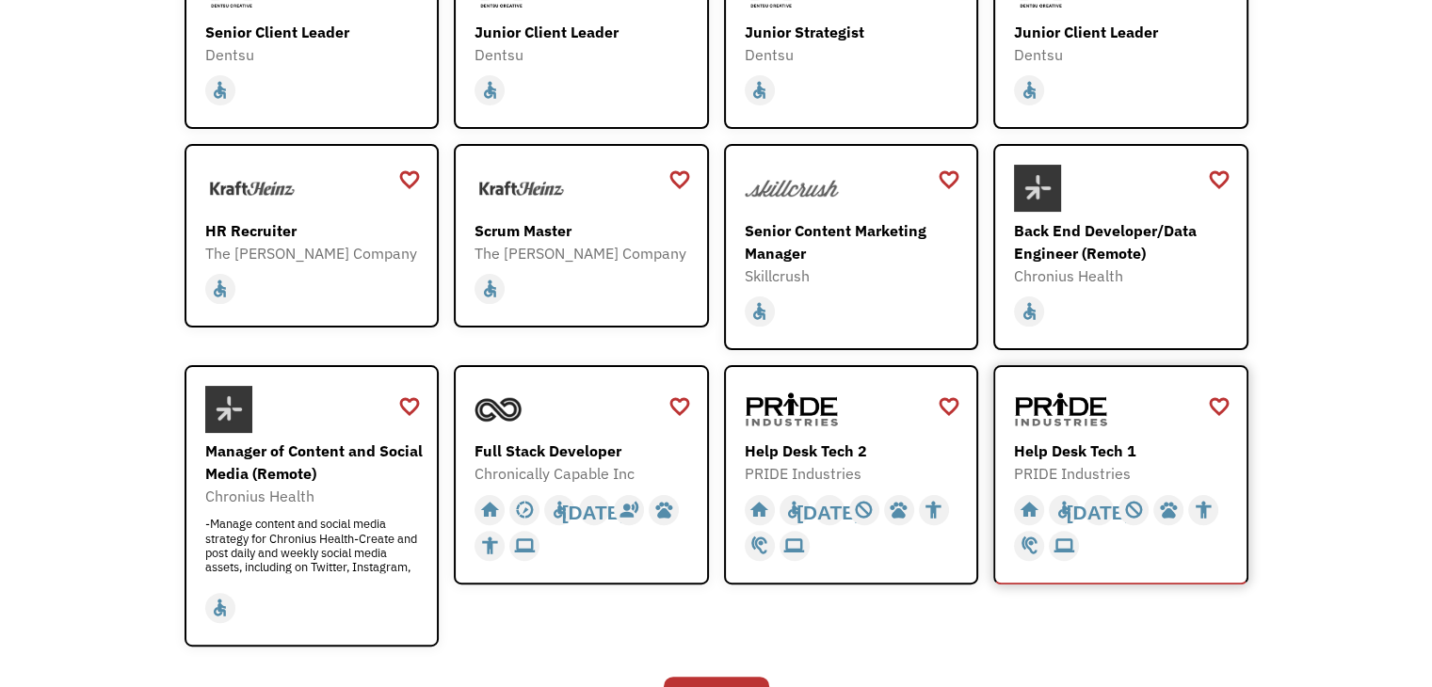
click at [1093, 467] on div "PRIDE Industries" at bounding box center [1123, 473] width 218 height 23
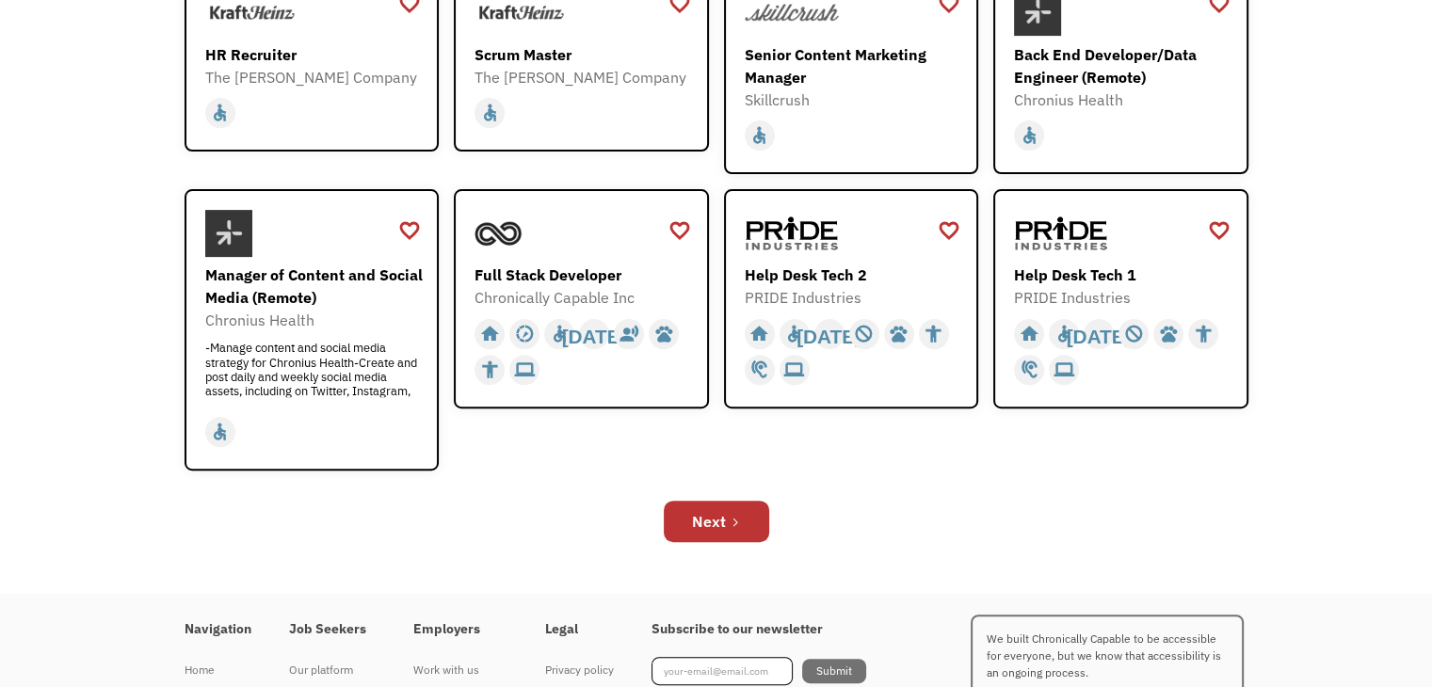
scroll to position [565, 0]
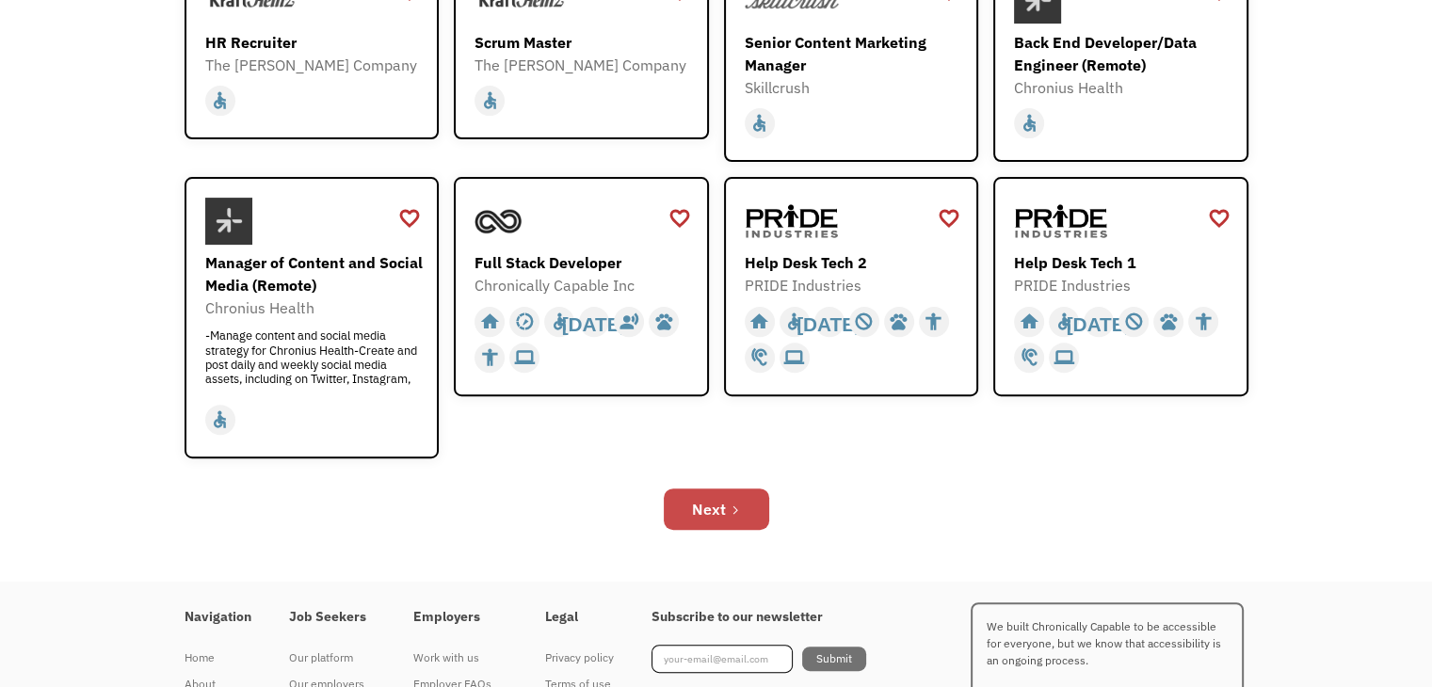
click at [683, 492] on link "Next" at bounding box center [716, 509] width 105 height 41
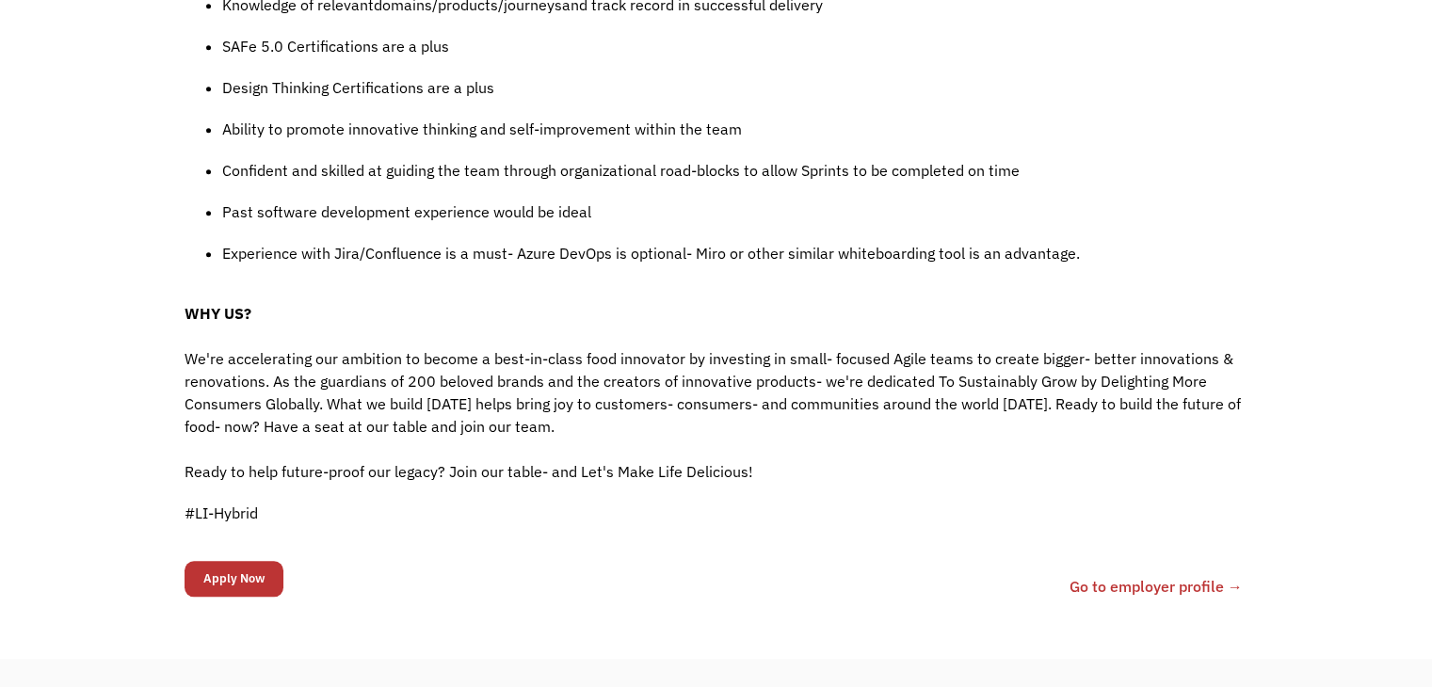
scroll to position [1789, 0]
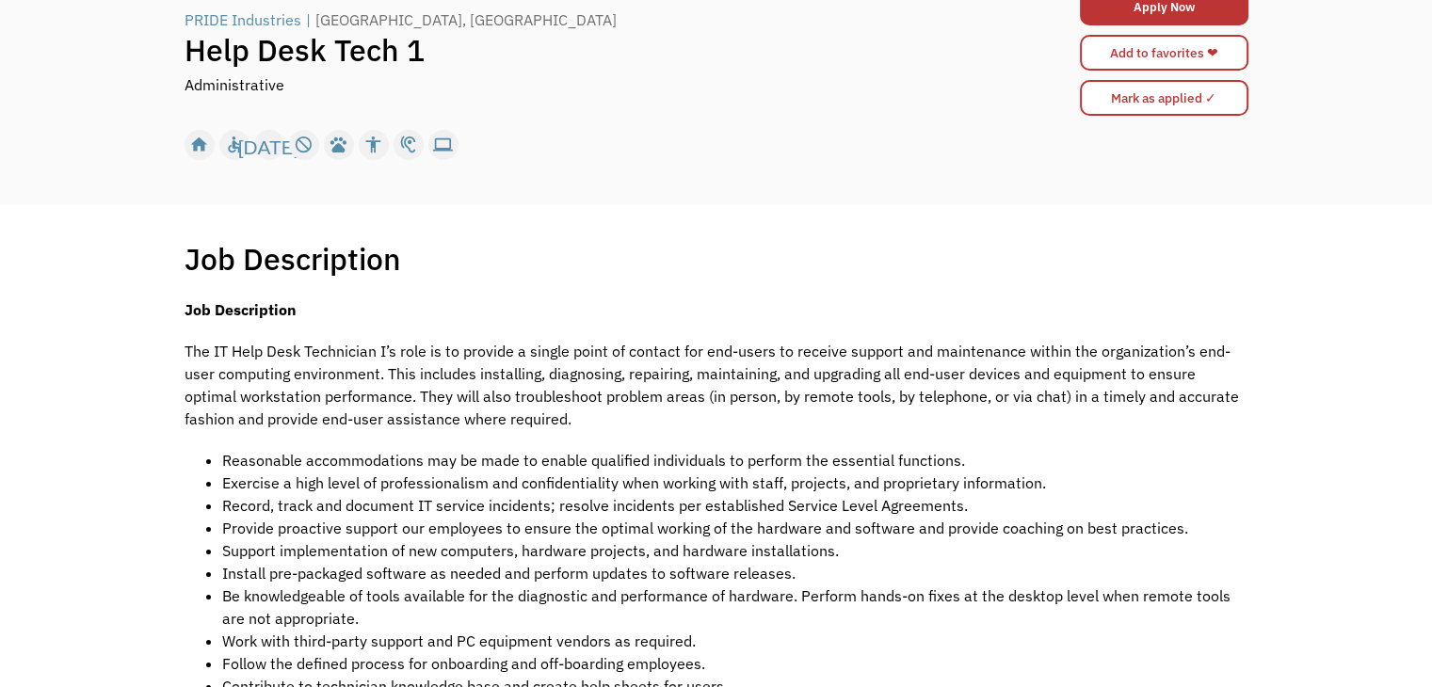
scroll to position [188, 0]
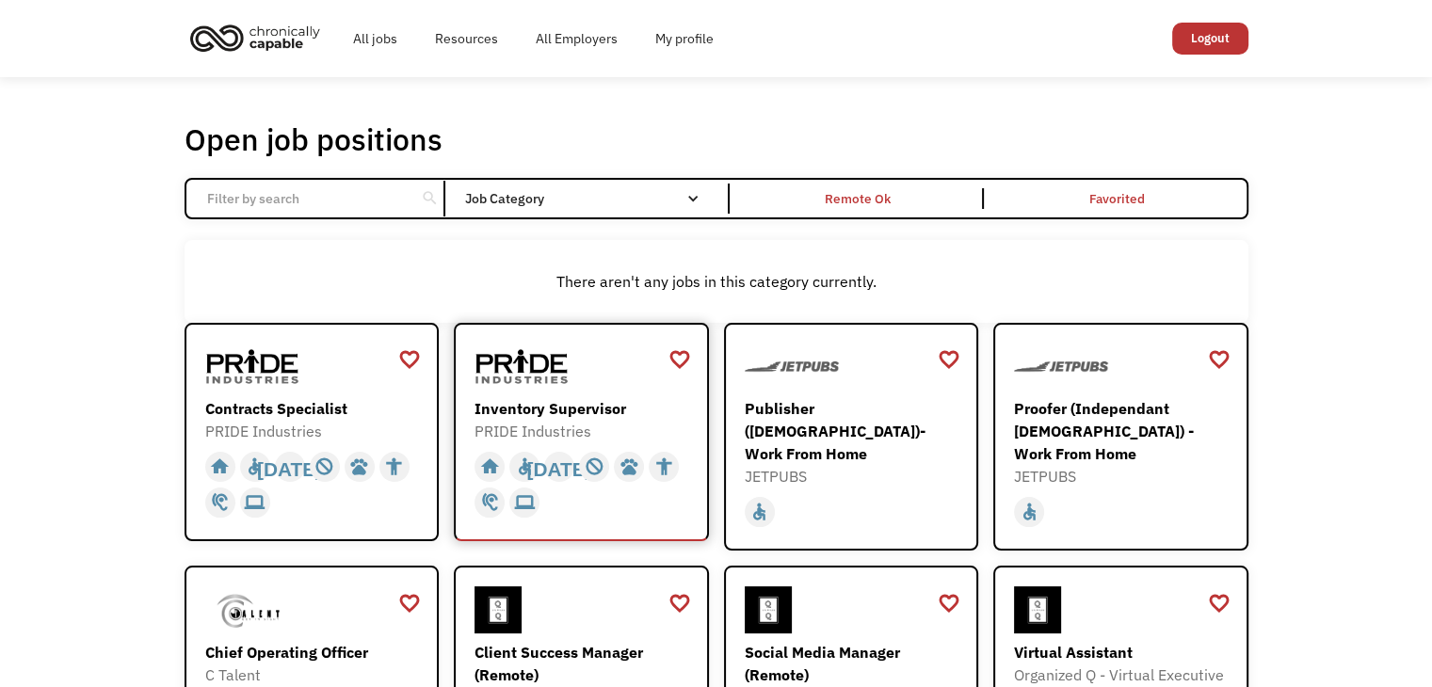
click at [550, 411] on div "Inventory Supervisor" at bounding box center [584, 408] width 218 height 23
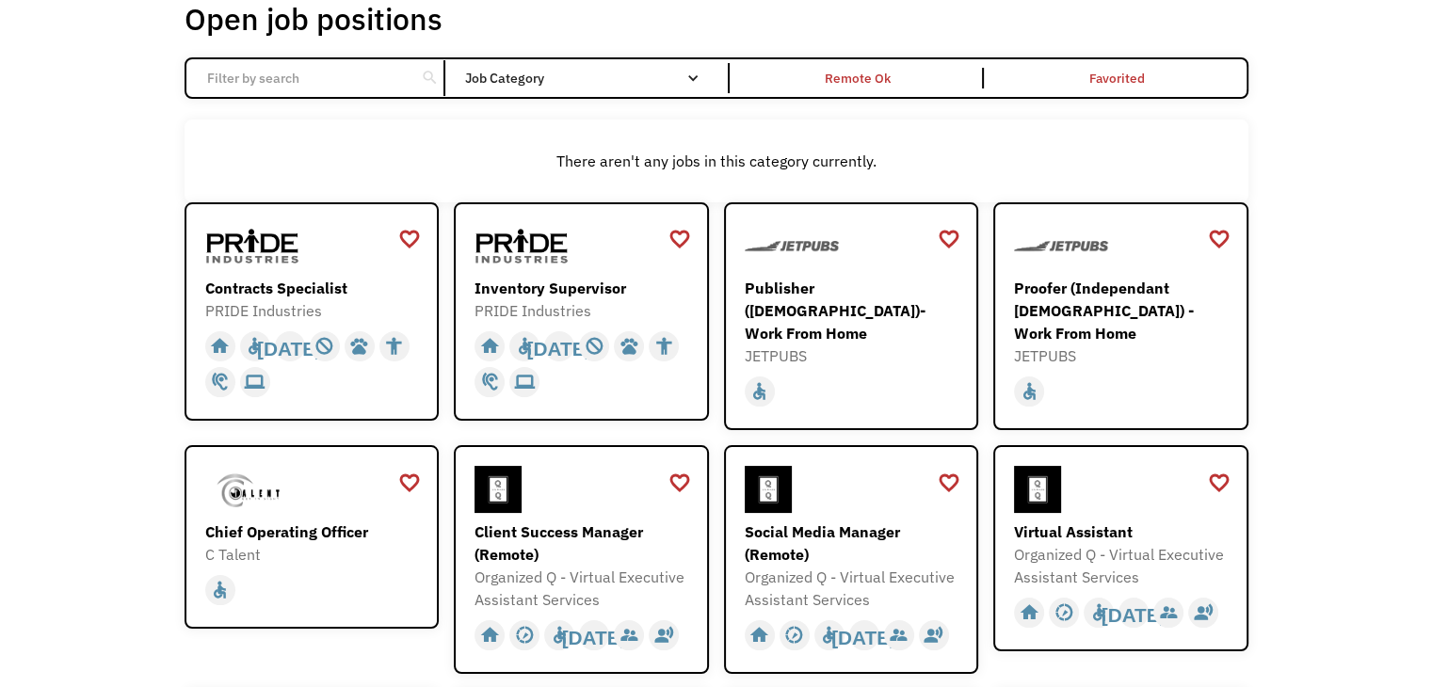
scroll to position [188, 0]
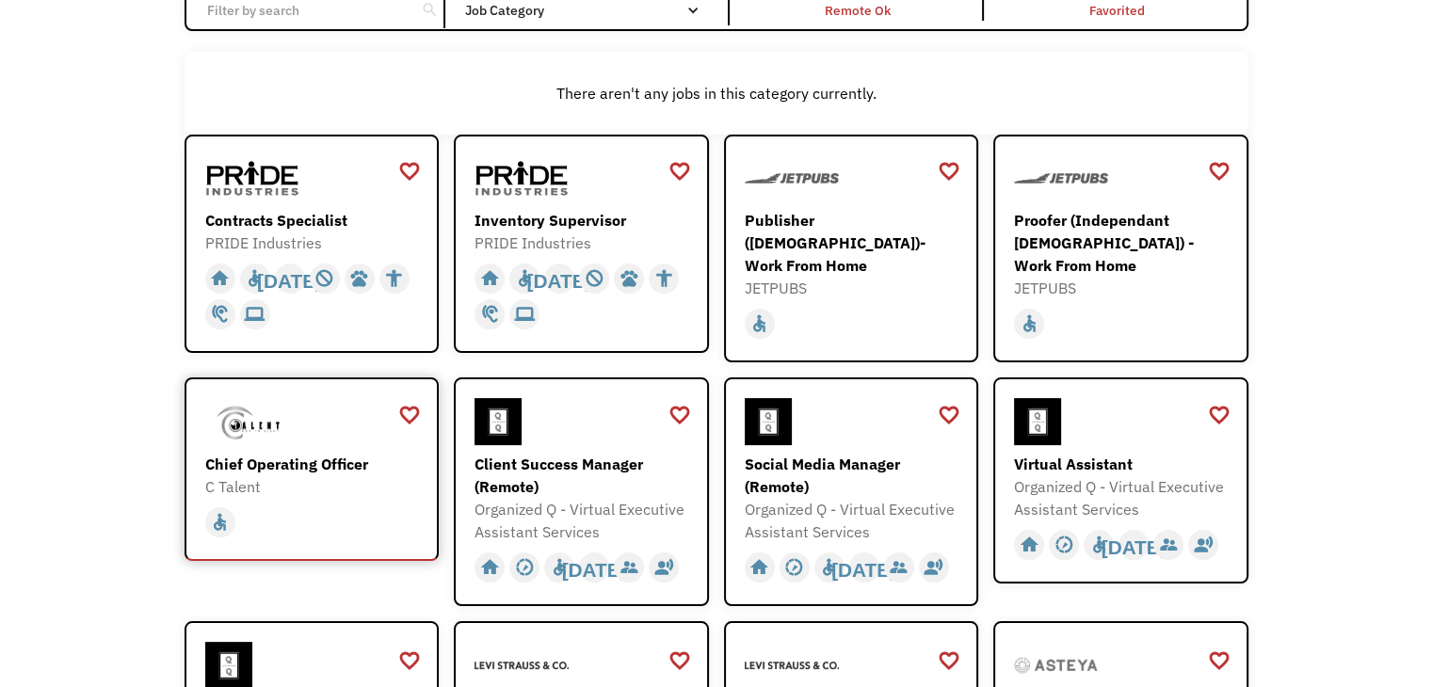
click at [315, 498] on div "home slow_motion_video accessible today not_interested supervisor_account recor…" at bounding box center [314, 519] width 218 height 42
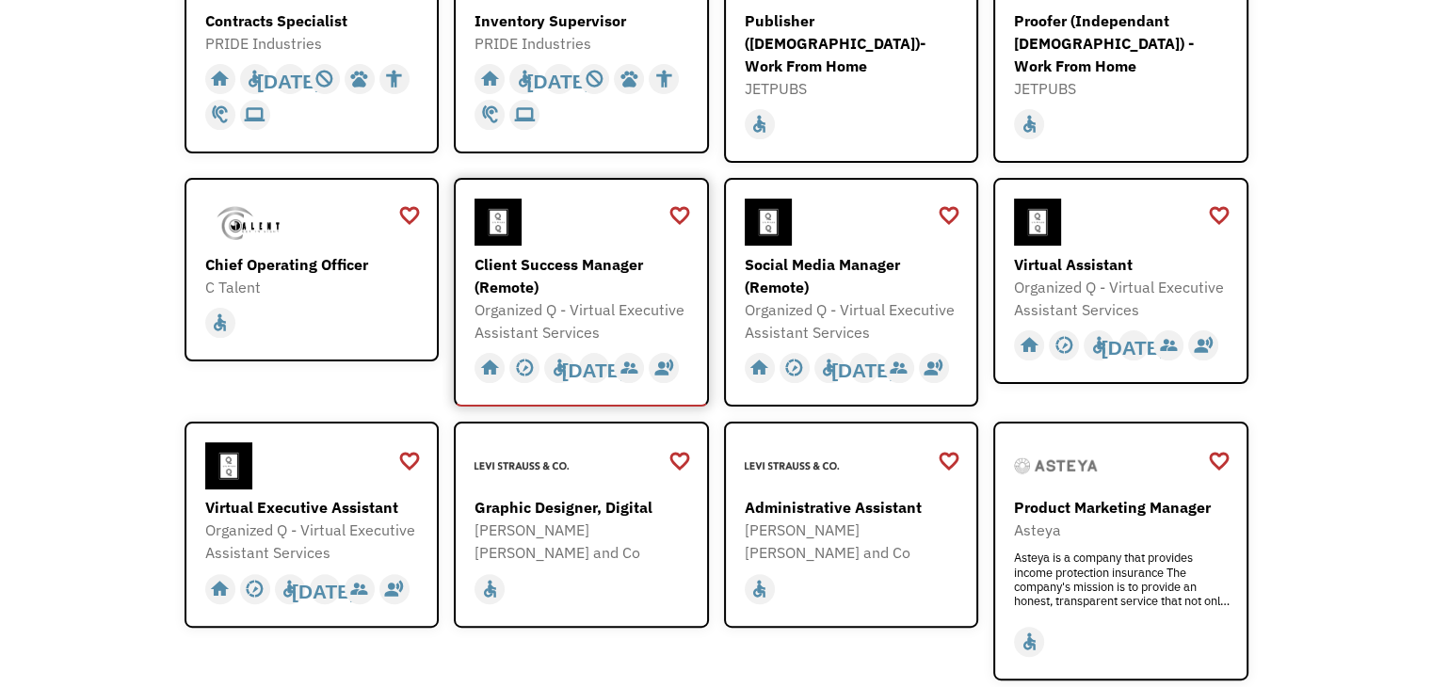
scroll to position [471, 0]
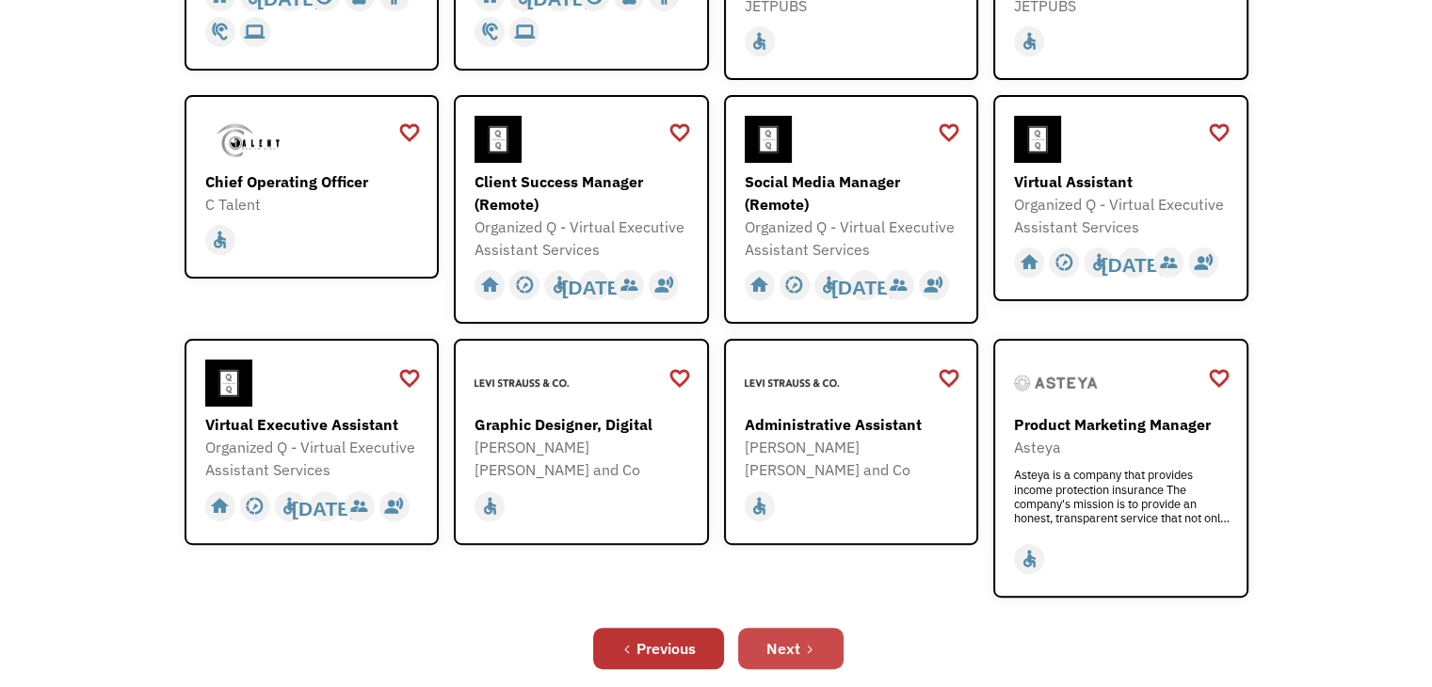
click at [811, 644] on icon "Next Page" at bounding box center [809, 649] width 11 height 11
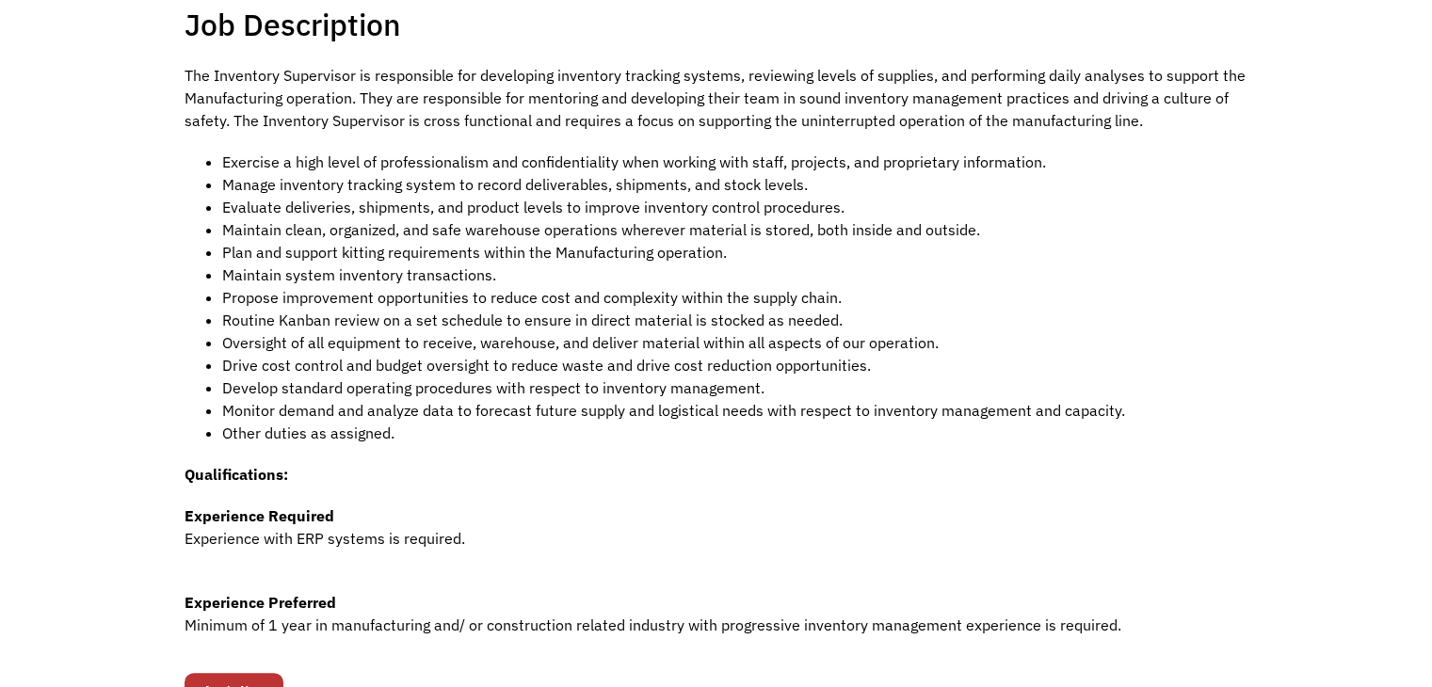
scroll to position [471, 0]
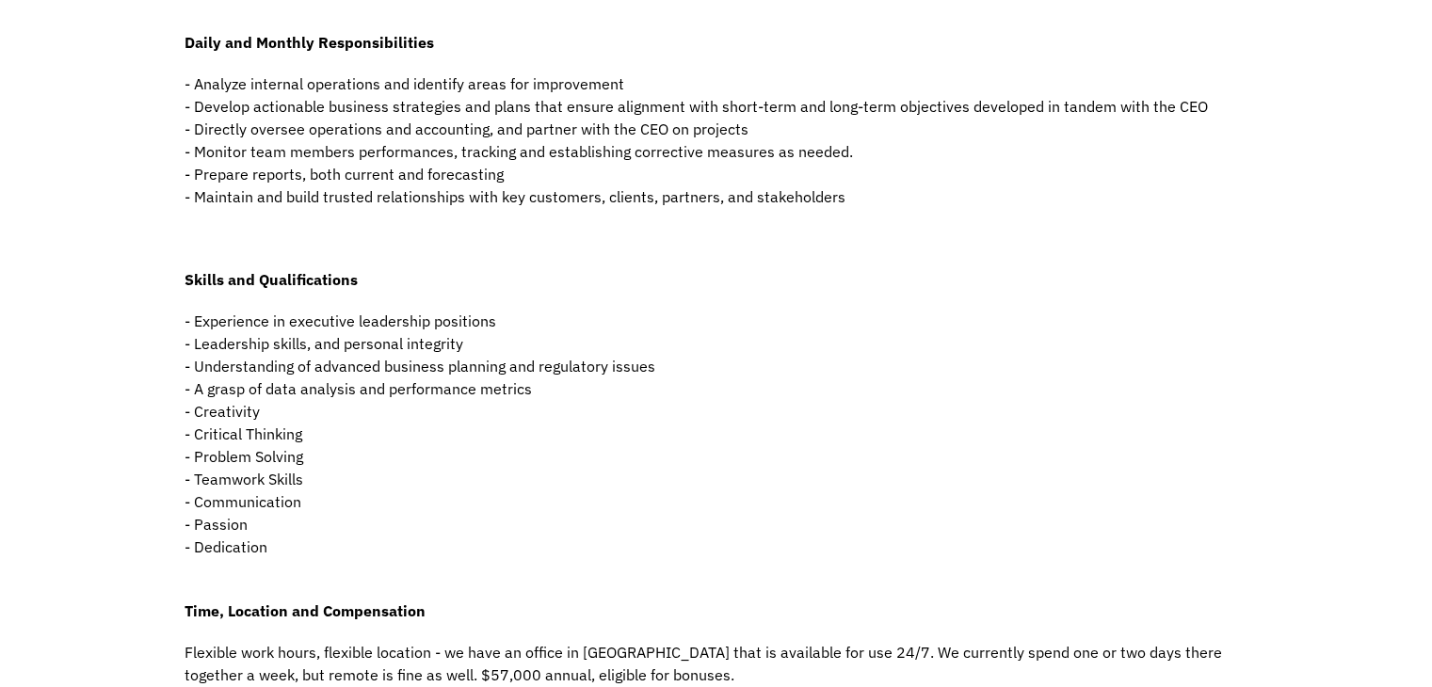
scroll to position [847, 0]
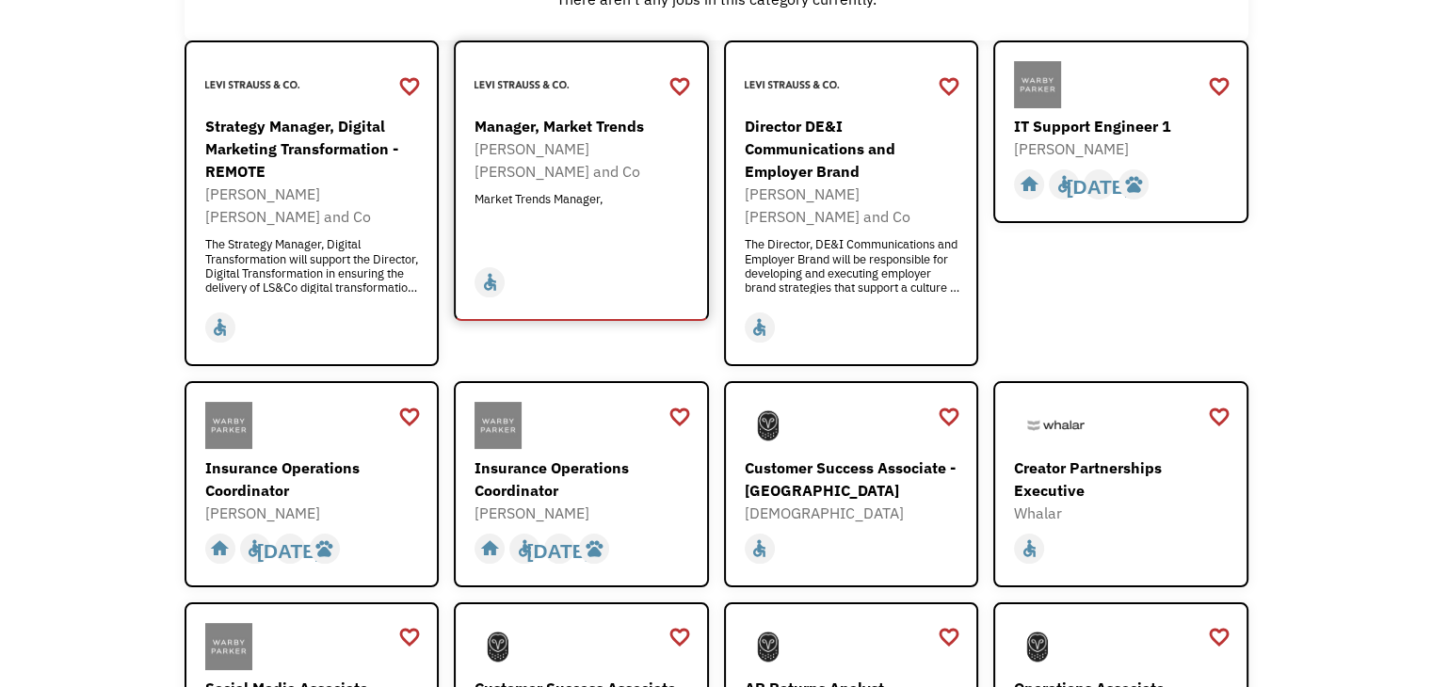
scroll to position [471, 0]
